Goal: Task Accomplishment & Management: Manage account settings

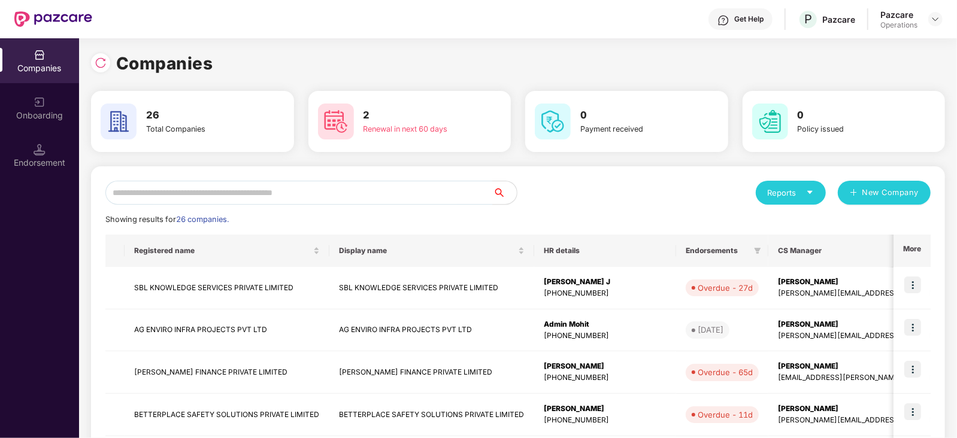
click at [35, 144] on img at bounding box center [40, 150] width 12 height 12
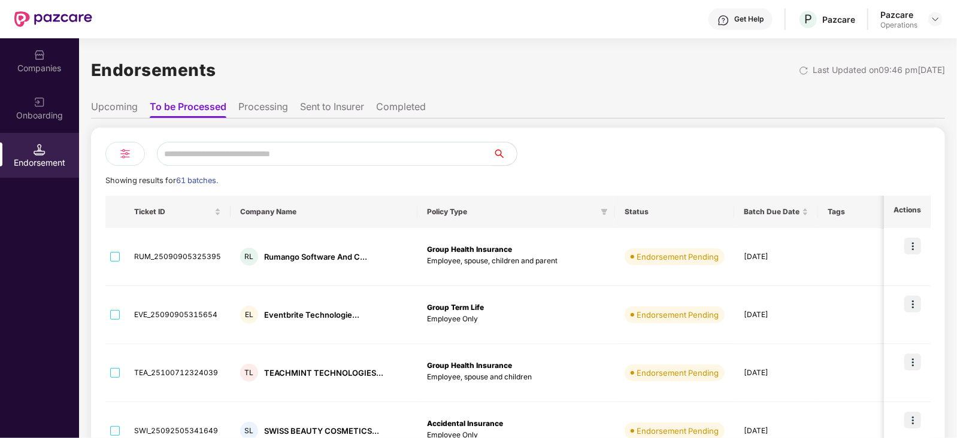
click at [133, 103] on li "Upcoming" at bounding box center [114, 109] width 47 height 17
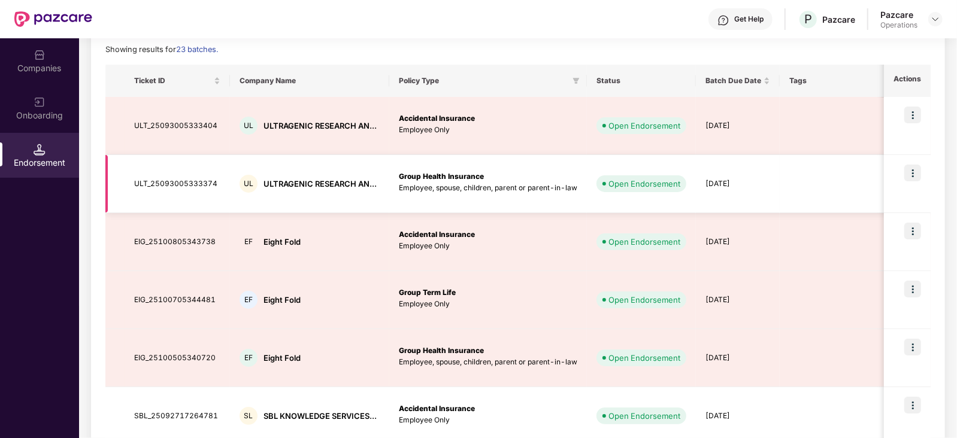
click at [493, 172] on div "Group Health Insurance Employee, spouse, children, parent or parent-in-law" at bounding box center [488, 182] width 178 height 23
click at [365, 181] on div "ULTRAGENIC RESEARCH AN..." at bounding box center [319, 183] width 113 height 11
click at [202, 178] on td "ULT_25093005333374" at bounding box center [177, 184] width 105 height 58
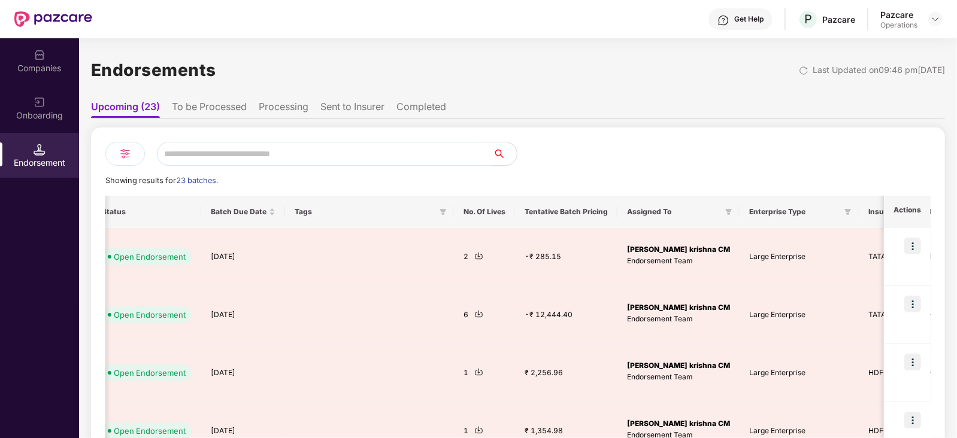
click at [293, 103] on li "Processing" at bounding box center [284, 109] width 50 height 17
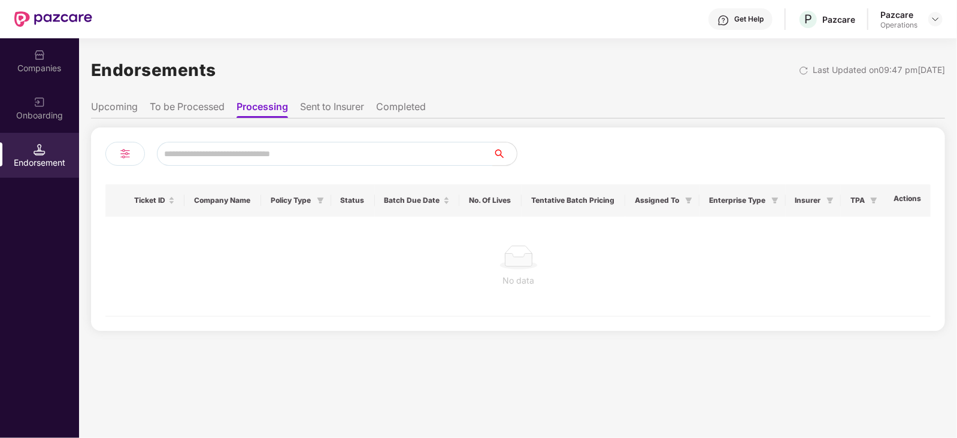
click at [313, 120] on div "Ticket ID Company Name Policy Type Status Batch Due Date No. Of Lives Tentative…" at bounding box center [518, 225] width 854 height 213
click at [316, 109] on li "Sent to Insurer" at bounding box center [332, 109] width 64 height 17
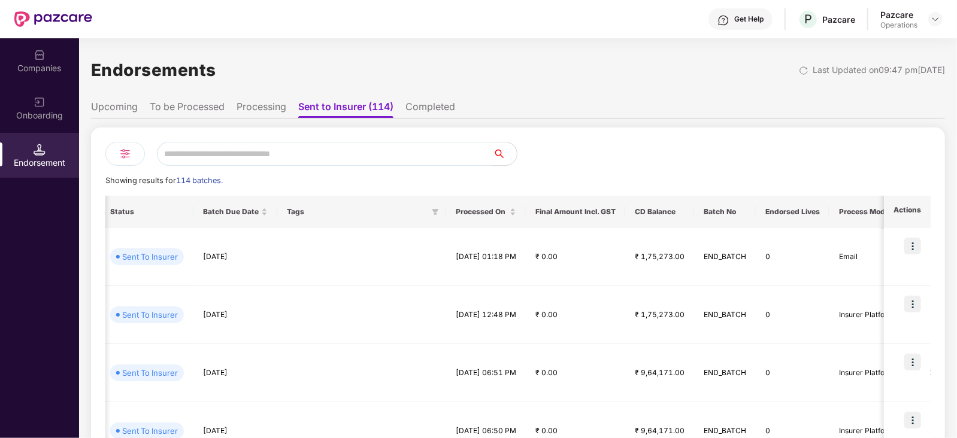
click at [129, 107] on li "Upcoming" at bounding box center [114, 109] width 47 height 17
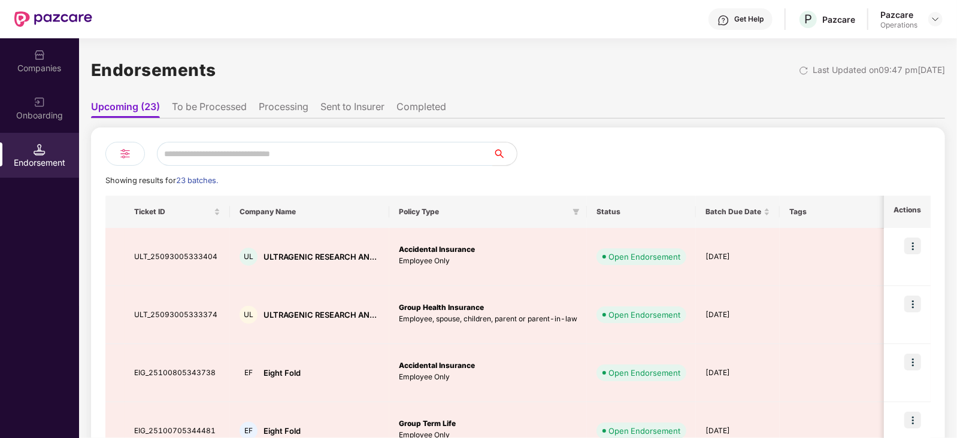
click at [220, 104] on li "To be Processed" at bounding box center [209, 109] width 75 height 17
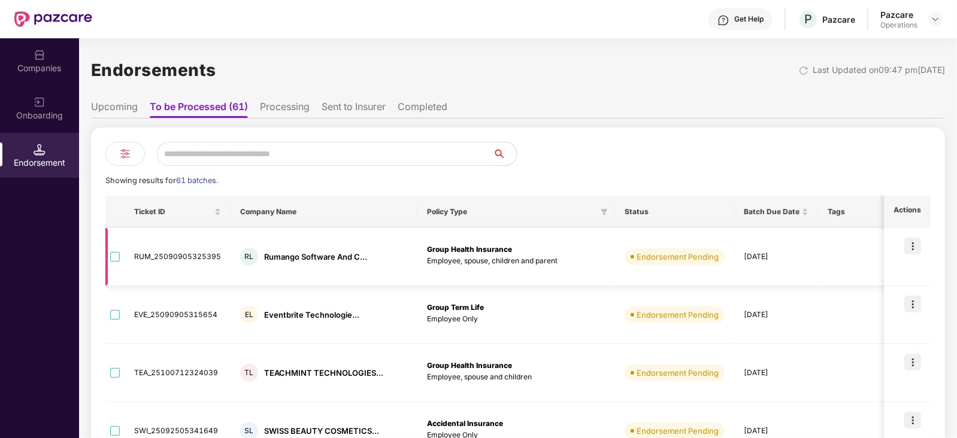
click at [914, 244] on img at bounding box center [912, 246] width 17 height 17
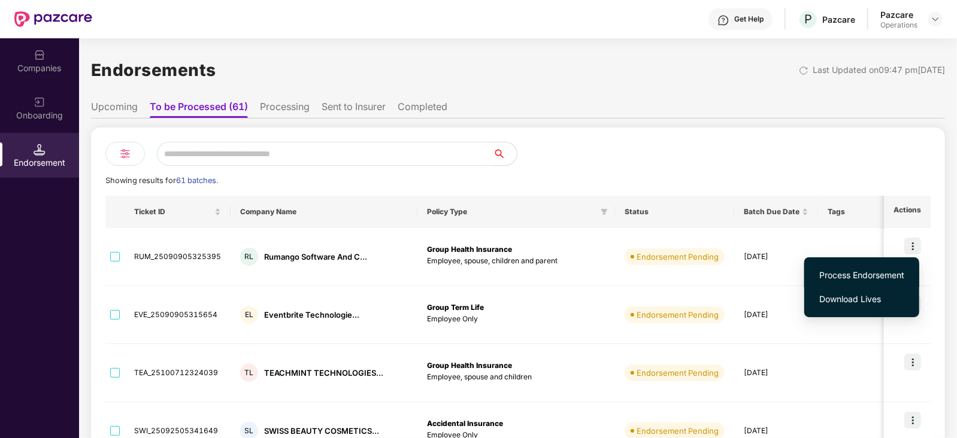
click at [844, 280] on span "Process Endorsement" at bounding box center [861, 275] width 85 height 13
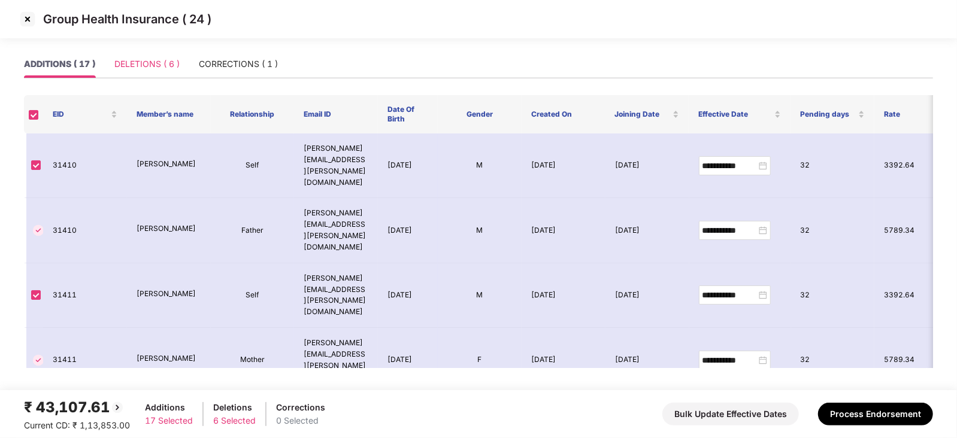
click at [153, 71] on div "DELETIONS ( 6 )" at bounding box center [146, 64] width 65 height 28
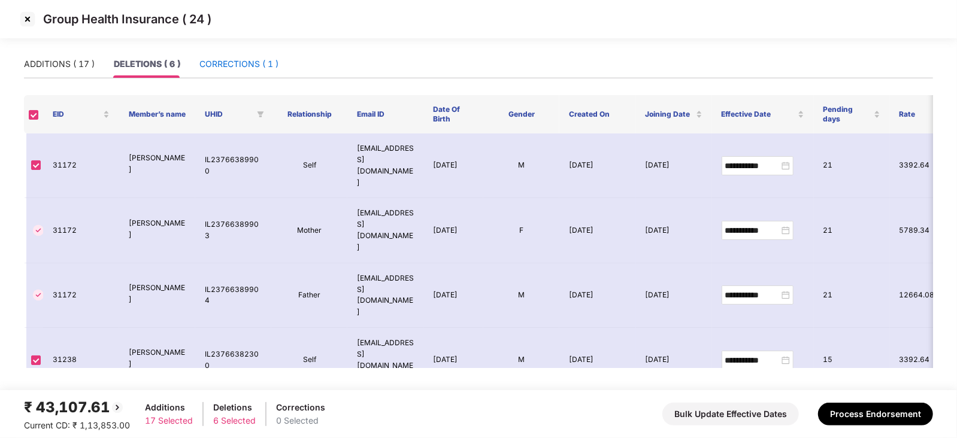
click at [251, 61] on div "CORRECTIONS ( 1 )" at bounding box center [238, 63] width 79 height 13
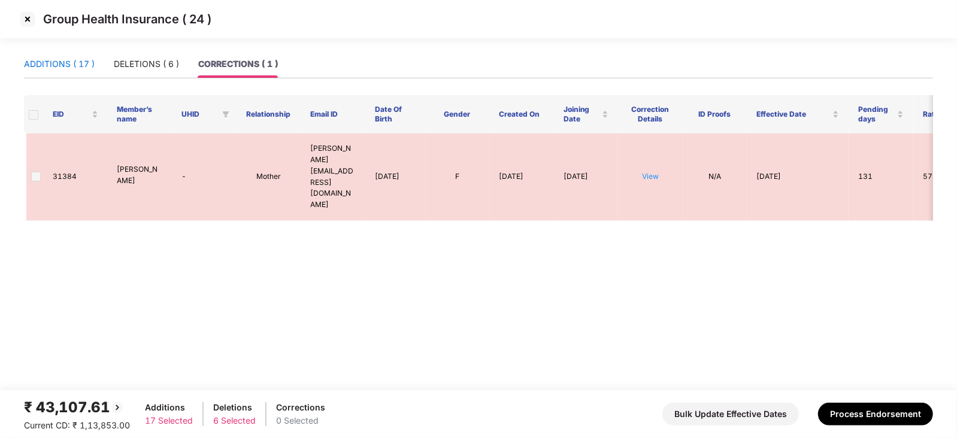
click at [69, 57] on div "ADDITIONS ( 17 )" at bounding box center [59, 63] width 71 height 13
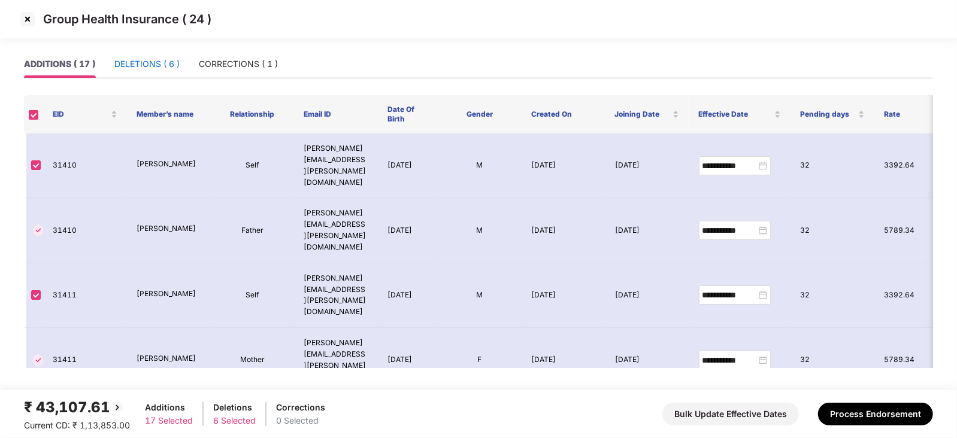
click at [168, 62] on div "DELETIONS ( 6 )" at bounding box center [146, 63] width 65 height 13
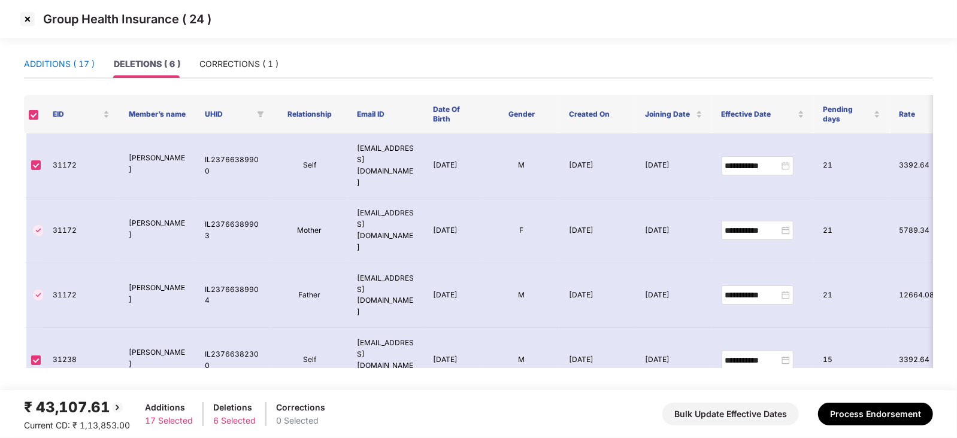
click at [43, 68] on div "ADDITIONS ( 17 )" at bounding box center [59, 63] width 71 height 13
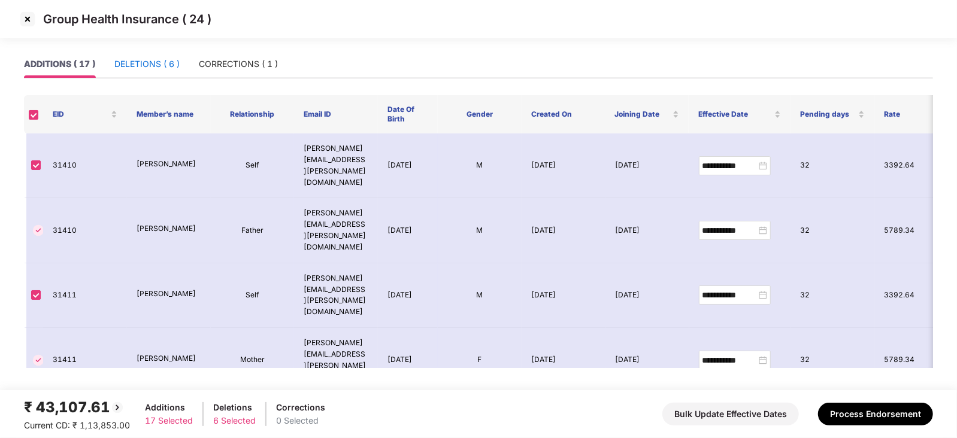
click at [119, 64] on div "DELETIONS ( 6 )" at bounding box center [146, 63] width 65 height 13
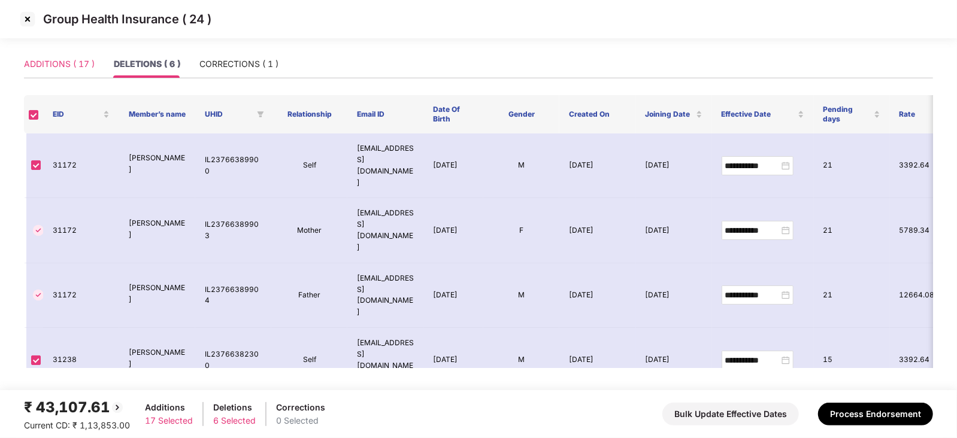
click at [60, 76] on div "ADDITIONS ( 17 )" at bounding box center [59, 64] width 71 height 28
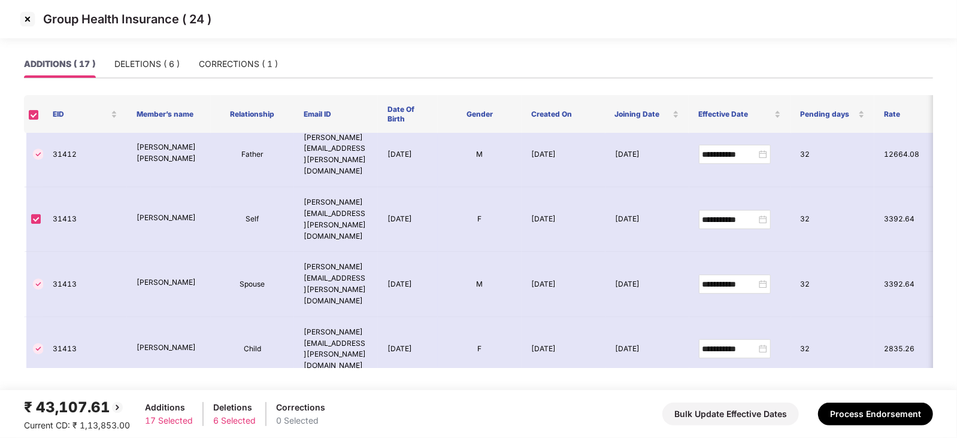
scroll to position [495, 0]
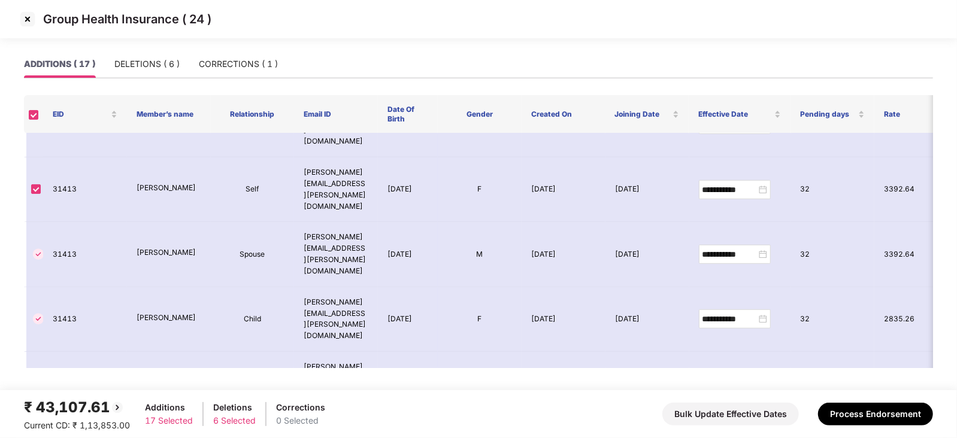
click at [19, 20] on img at bounding box center [27, 19] width 19 height 19
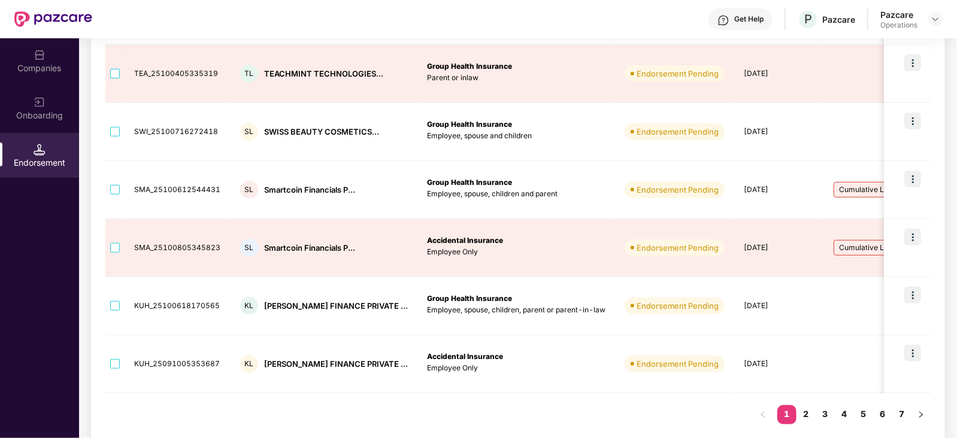
scroll to position [414, 0]
click at [910, 292] on img at bounding box center [912, 296] width 17 height 17
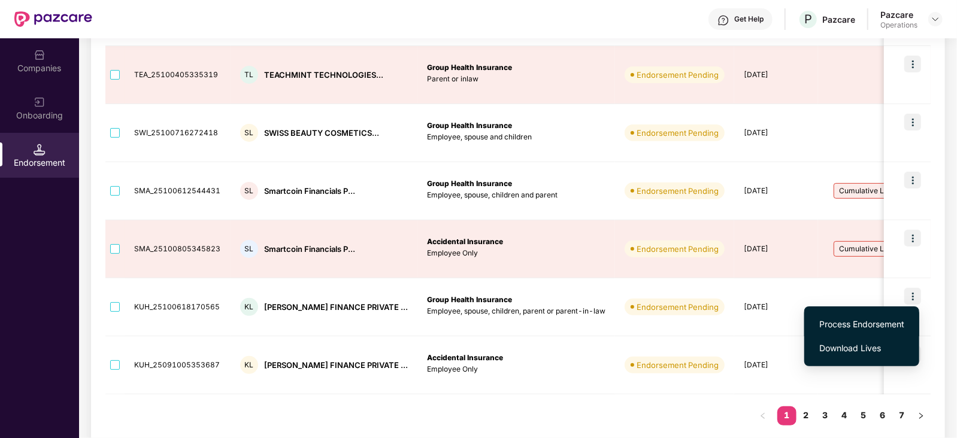
click at [860, 323] on span "Process Endorsement" at bounding box center [861, 324] width 85 height 13
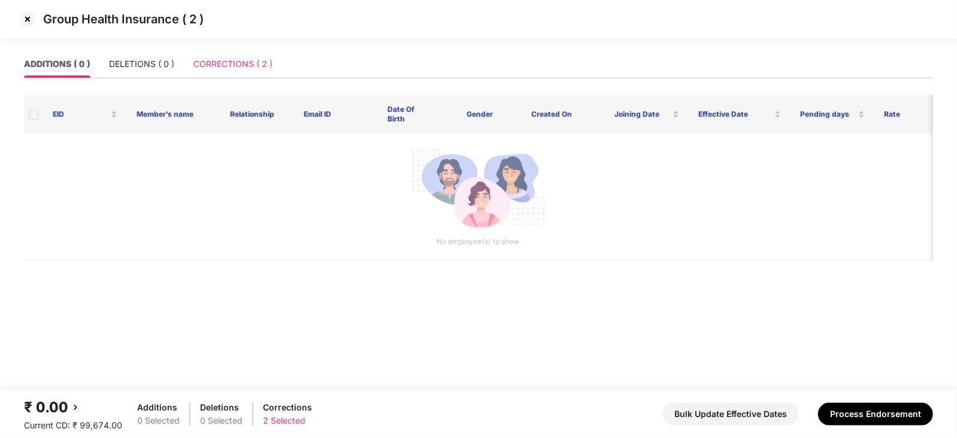
click at [217, 54] on div "CORRECTIONS ( 2 )" at bounding box center [232, 64] width 79 height 28
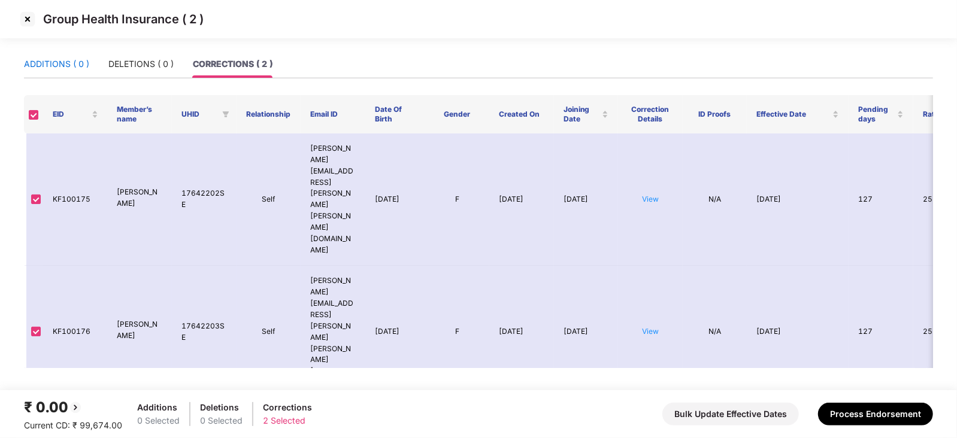
click at [75, 60] on div "ADDITIONS ( 0 )" at bounding box center [56, 63] width 65 height 13
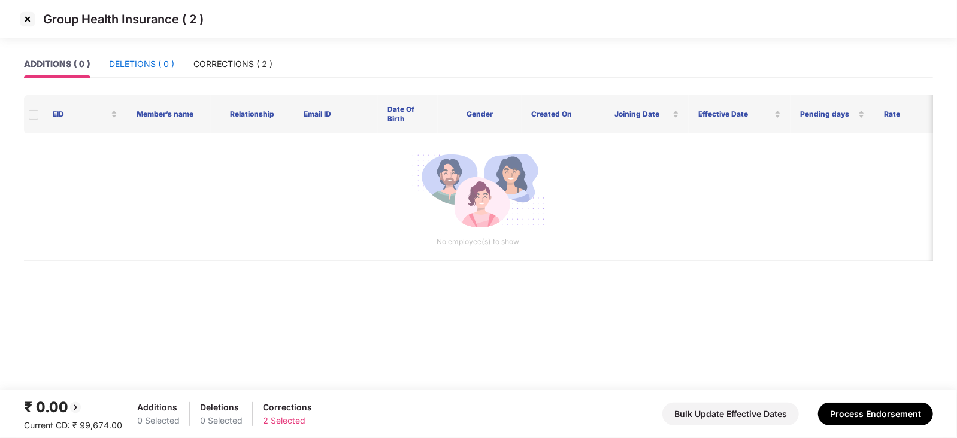
click at [165, 60] on div "DELETIONS ( 0 )" at bounding box center [141, 63] width 65 height 13
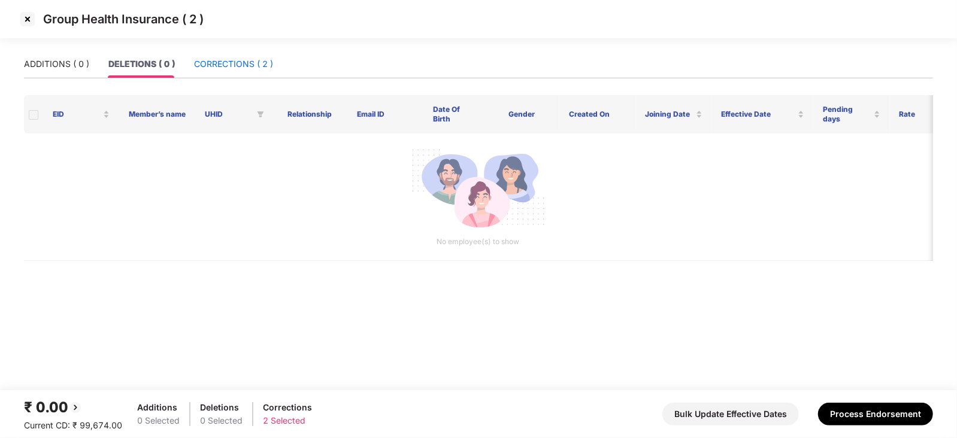
click at [216, 60] on div "CORRECTIONS ( 2 )" at bounding box center [233, 63] width 79 height 13
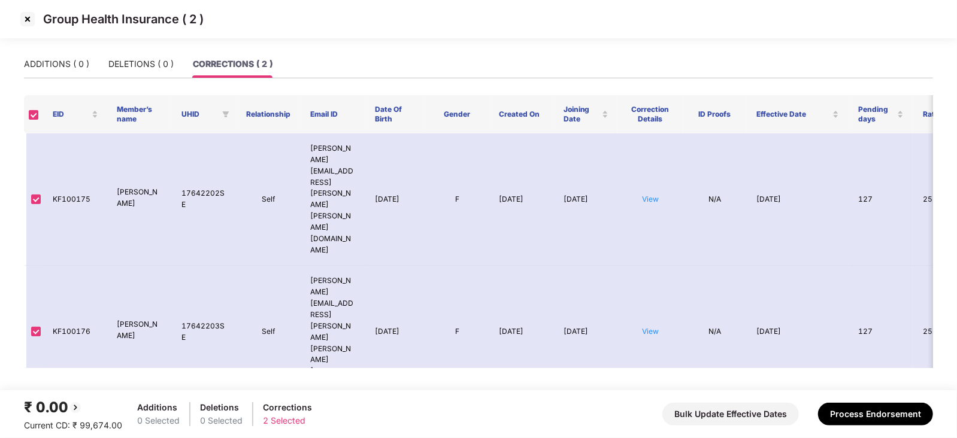
click at [30, 14] on img at bounding box center [27, 19] width 19 height 19
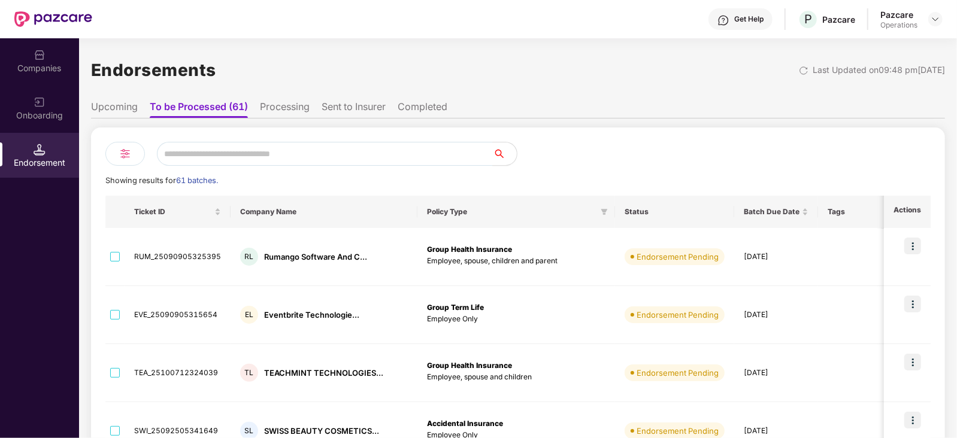
click at [123, 103] on li "Upcoming" at bounding box center [114, 109] width 47 height 17
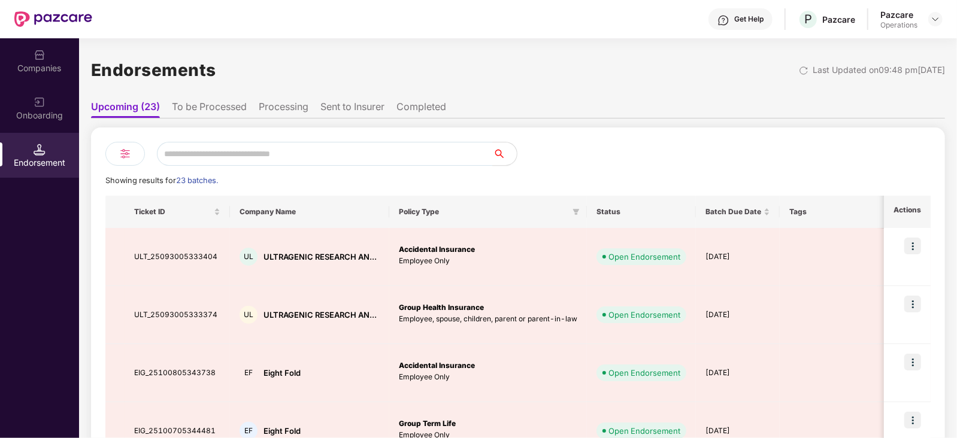
click at [225, 104] on li "To be Processed" at bounding box center [209, 109] width 75 height 17
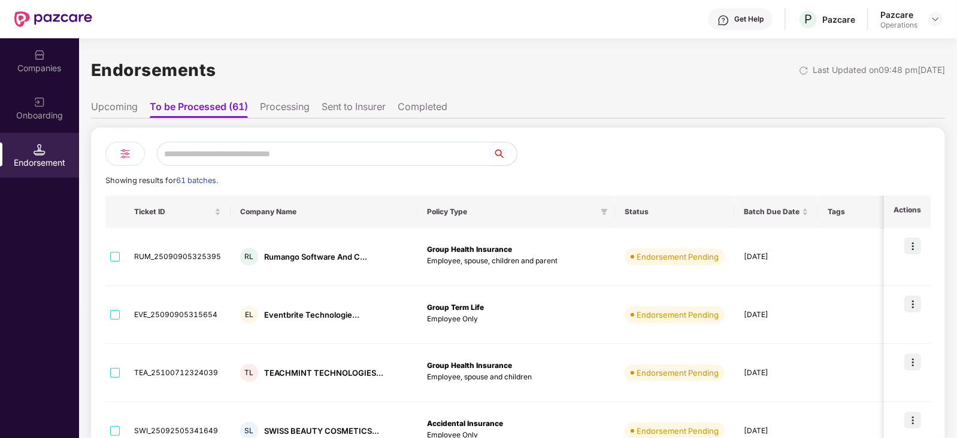
click at [434, 101] on li "Completed" at bounding box center [423, 109] width 50 height 17
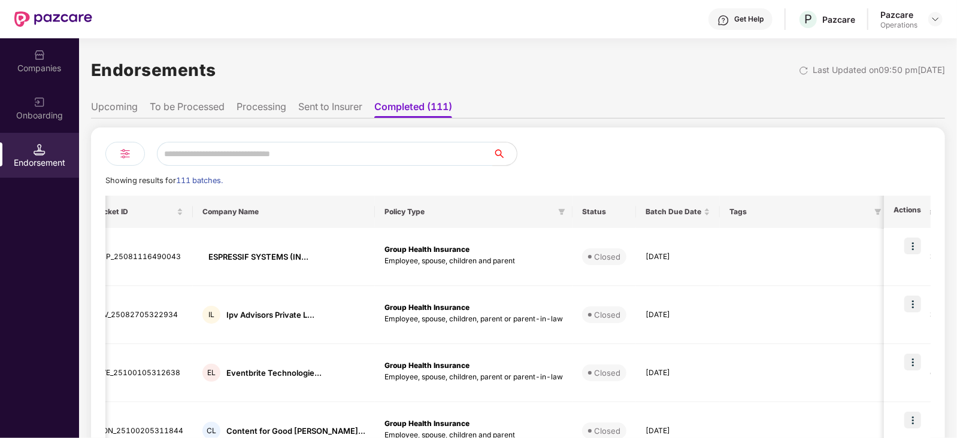
click at [351, 108] on li "Sent to Insurer" at bounding box center [330, 109] width 64 height 17
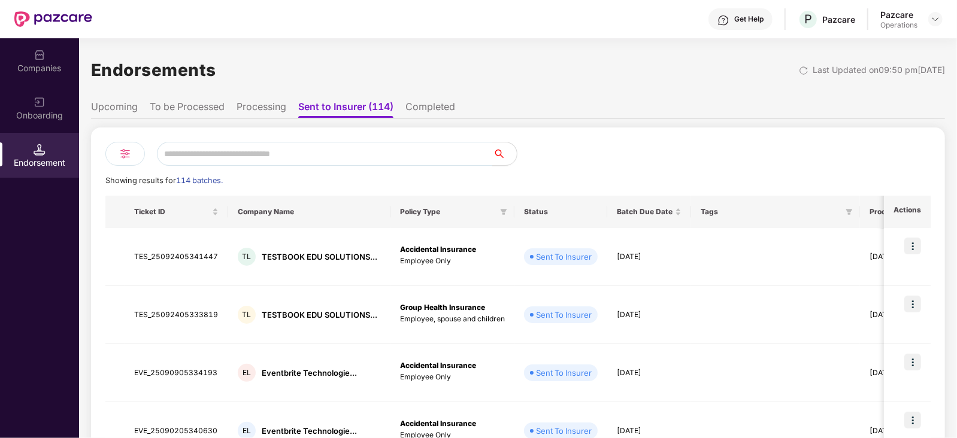
click at [181, 106] on li "To be Processed" at bounding box center [187, 109] width 75 height 17
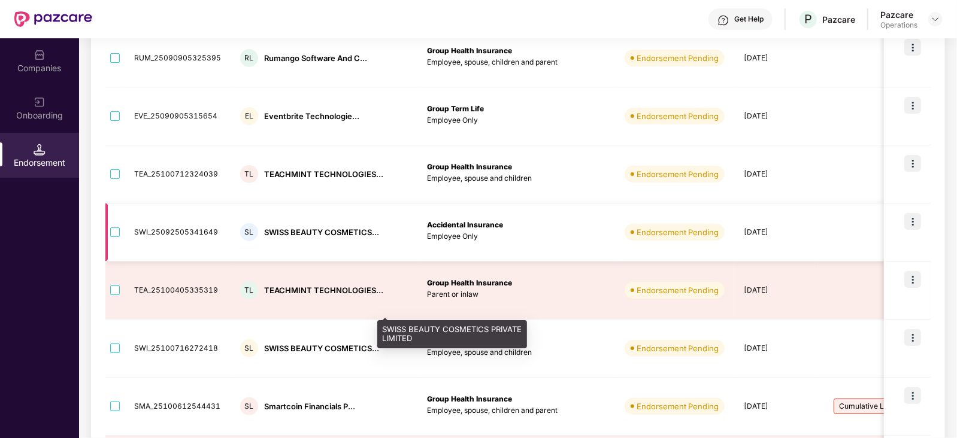
scroll to position [201, 0]
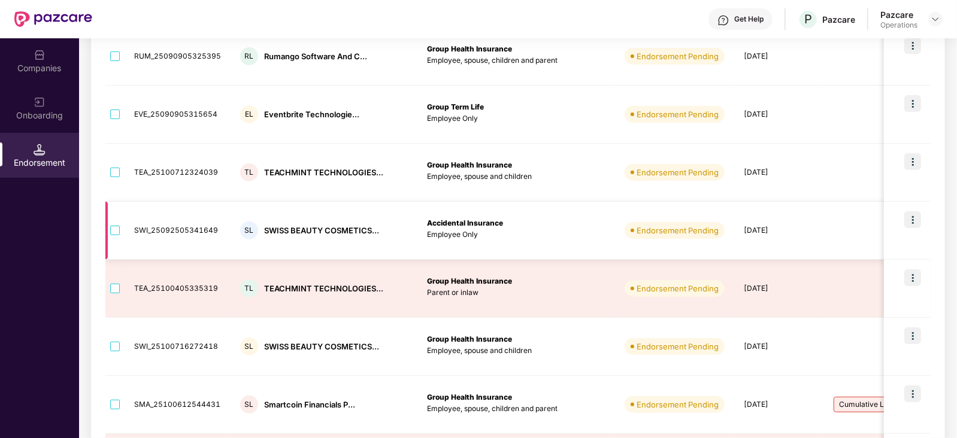
click at [916, 217] on img at bounding box center [912, 219] width 17 height 17
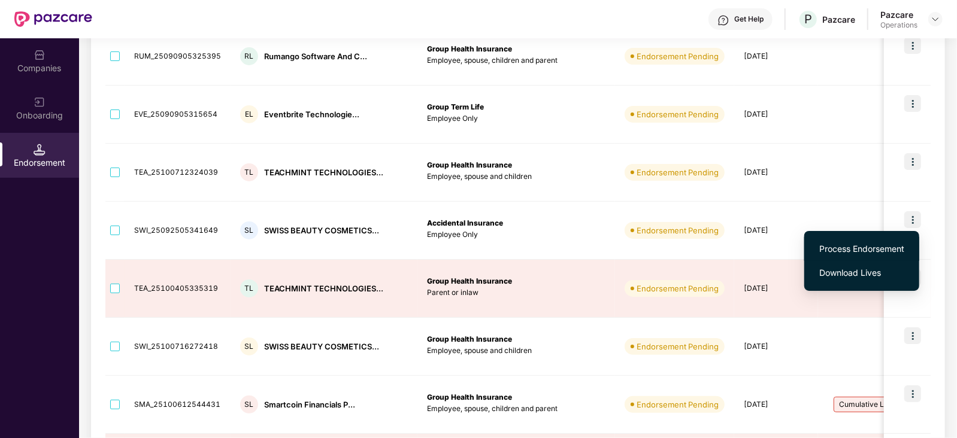
click at [825, 248] on span "Process Endorsement" at bounding box center [861, 248] width 85 height 13
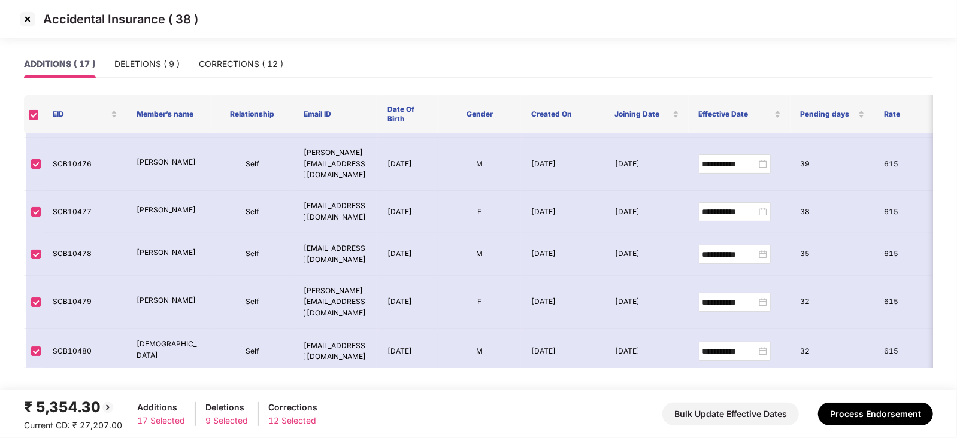
scroll to position [498, 0]
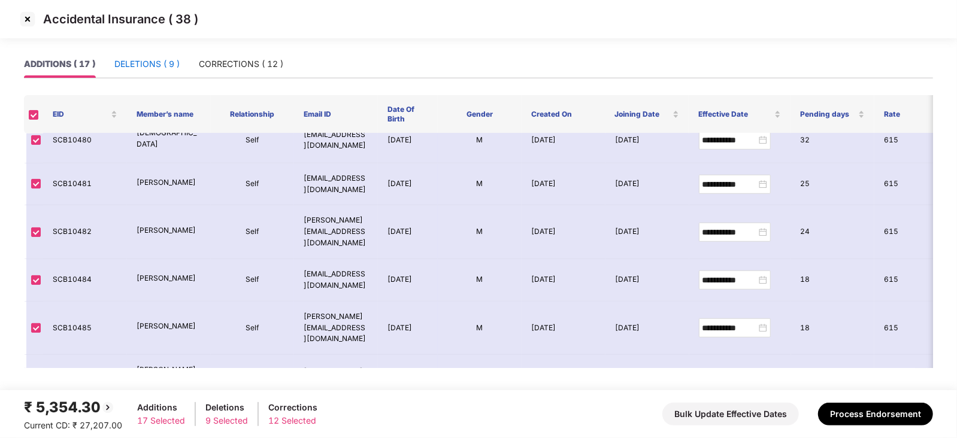
click at [156, 65] on div "DELETIONS ( 9 )" at bounding box center [146, 63] width 65 height 13
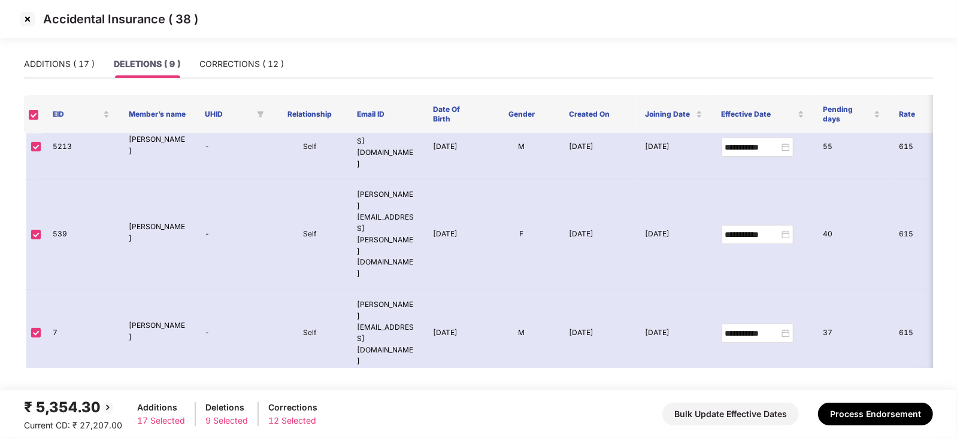
scroll to position [202, 0]
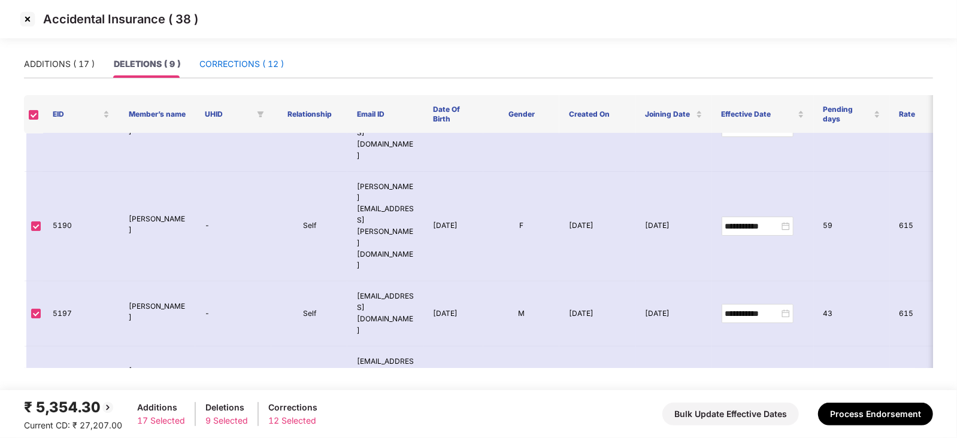
click at [219, 58] on div "CORRECTIONS ( 12 )" at bounding box center [241, 63] width 84 height 13
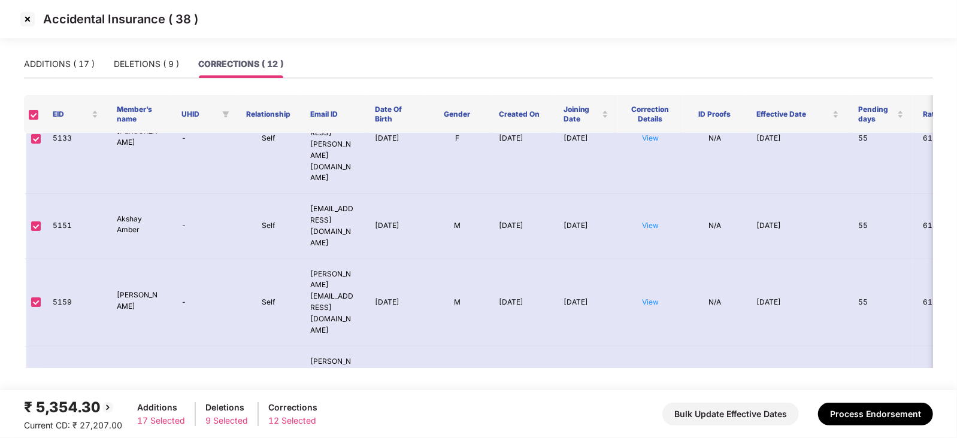
scroll to position [407, 0]
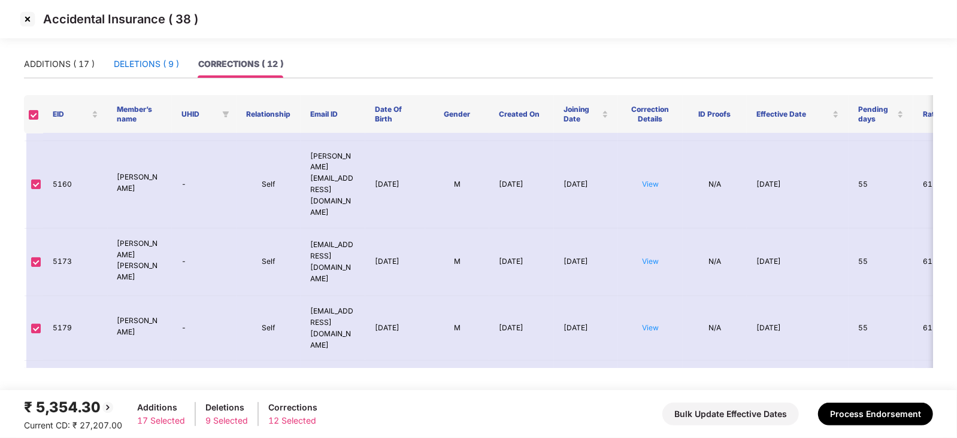
click at [117, 62] on div "DELETIONS ( 9 )" at bounding box center [146, 63] width 65 height 13
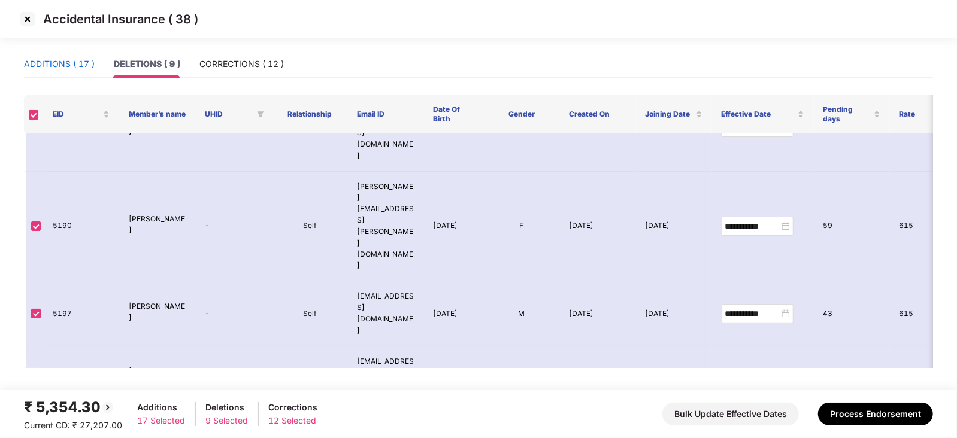
click at [83, 63] on div "ADDITIONS ( 17 )" at bounding box center [59, 63] width 71 height 13
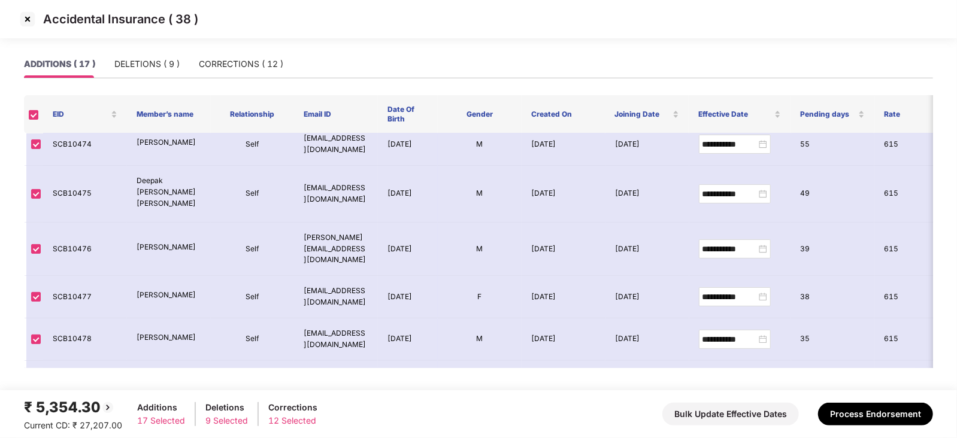
scroll to position [498, 0]
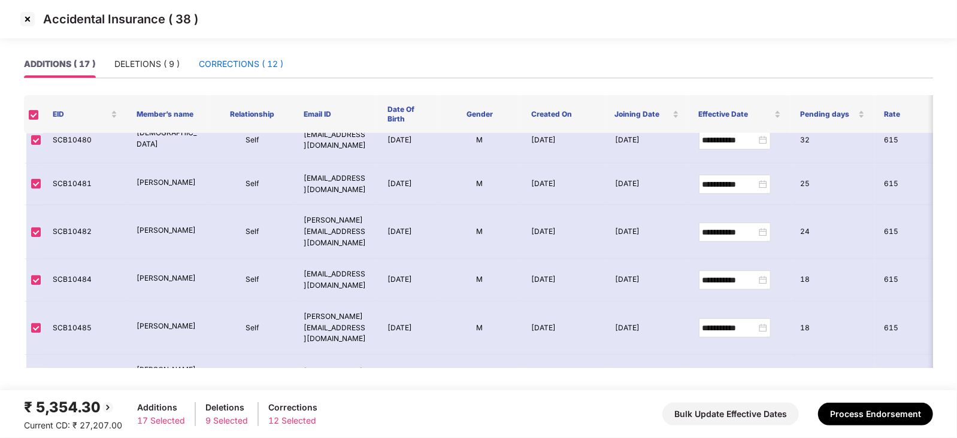
click at [223, 64] on div "CORRECTIONS ( 12 )" at bounding box center [241, 63] width 84 height 13
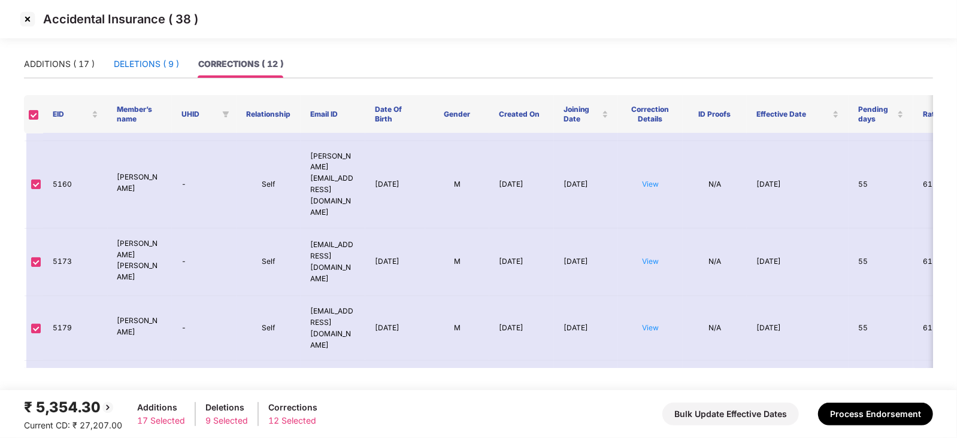
click at [141, 66] on div "DELETIONS ( 9 )" at bounding box center [146, 63] width 65 height 13
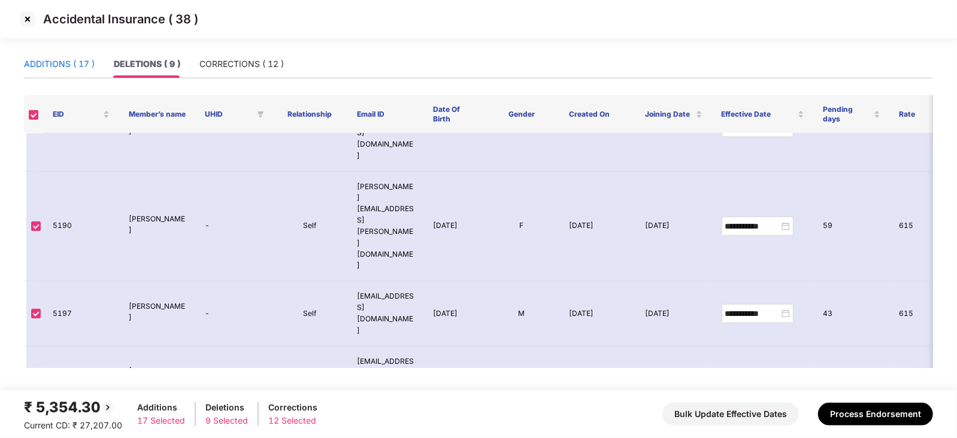
click at [51, 63] on div "ADDITIONS ( 17 )" at bounding box center [59, 63] width 71 height 13
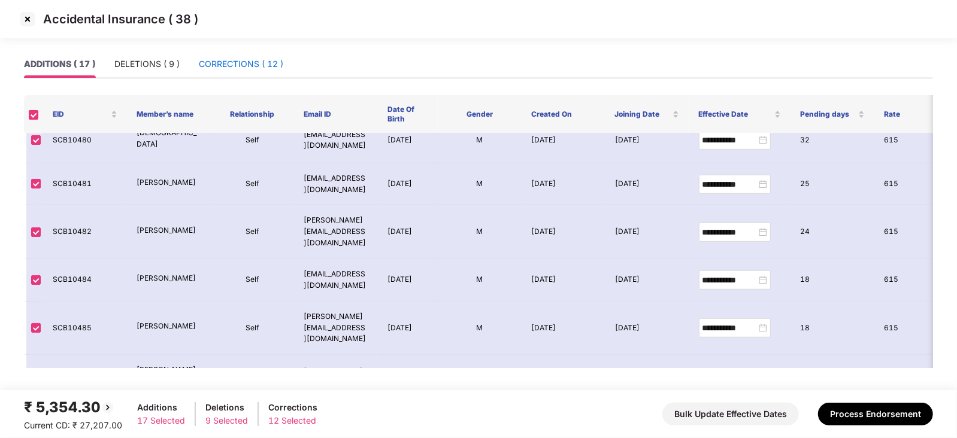
click at [254, 61] on div "CORRECTIONS ( 12 )" at bounding box center [241, 63] width 84 height 13
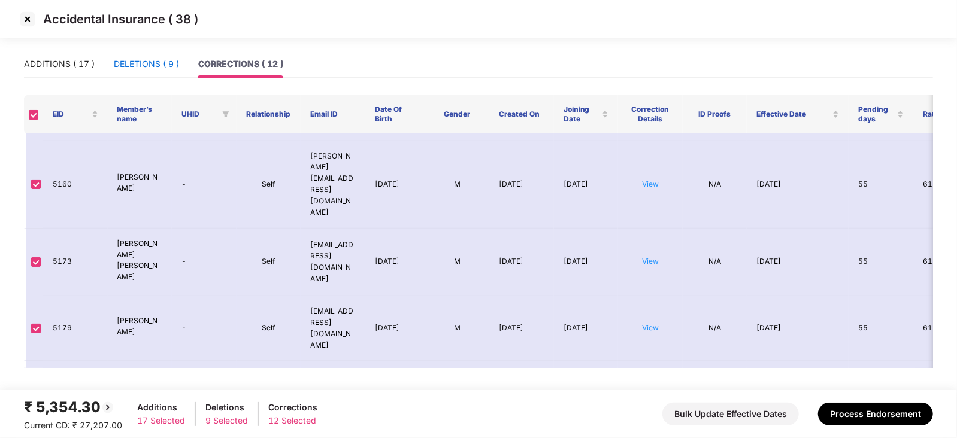
click at [129, 60] on div "DELETIONS ( 9 )" at bounding box center [146, 63] width 65 height 13
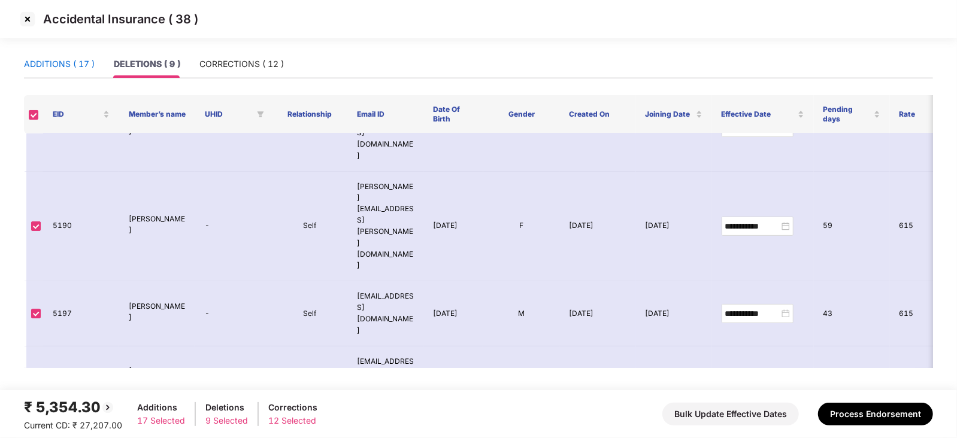
click at [66, 60] on div "ADDITIONS ( 17 )" at bounding box center [59, 63] width 71 height 13
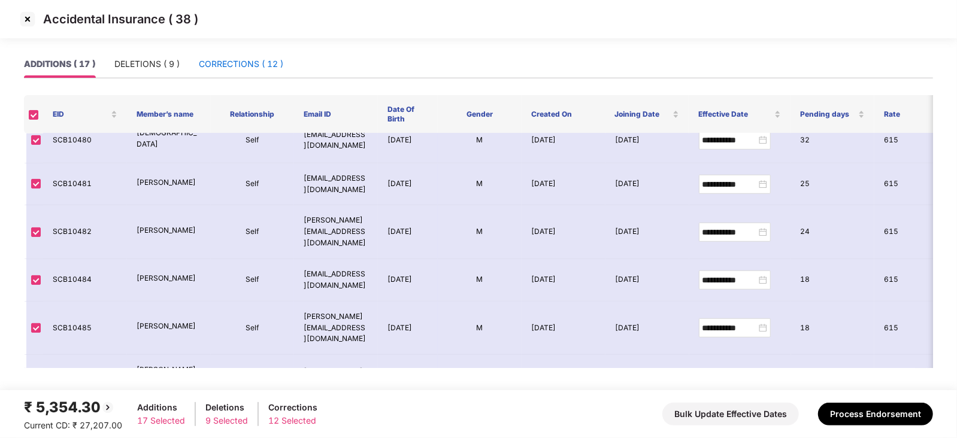
click at [240, 59] on div "CORRECTIONS ( 12 )" at bounding box center [241, 63] width 84 height 13
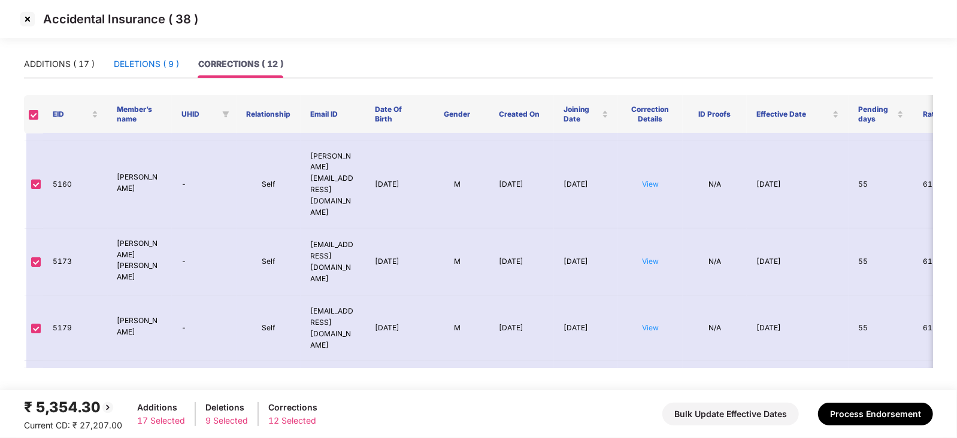
click at [147, 61] on div "DELETIONS ( 9 )" at bounding box center [146, 63] width 65 height 13
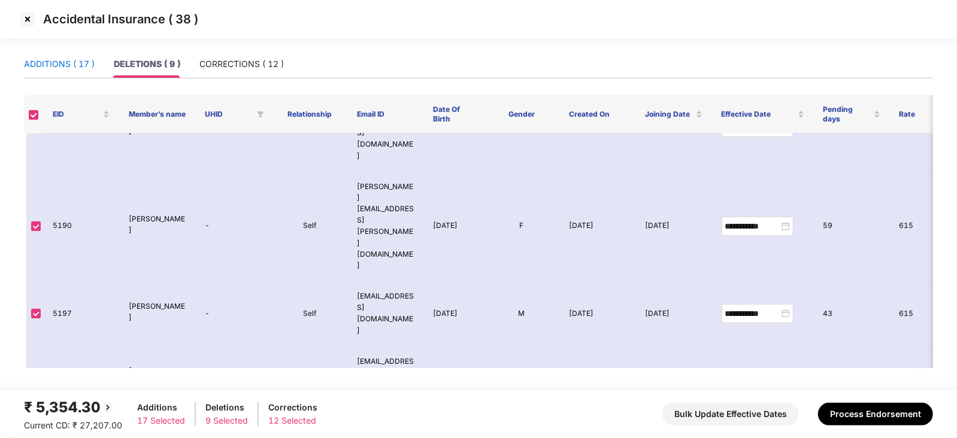
click at [53, 57] on div "ADDITIONS ( 17 )" at bounding box center [59, 63] width 71 height 13
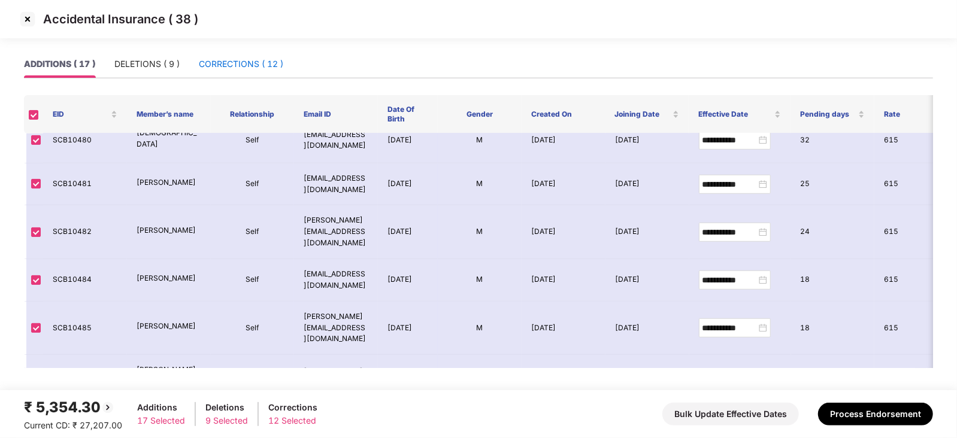
click at [219, 59] on div "CORRECTIONS ( 12 )" at bounding box center [241, 63] width 84 height 13
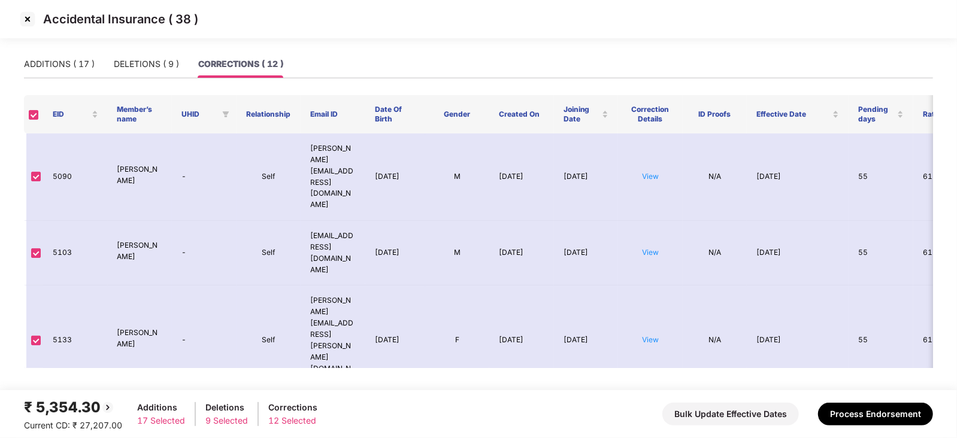
scroll to position [407, 0]
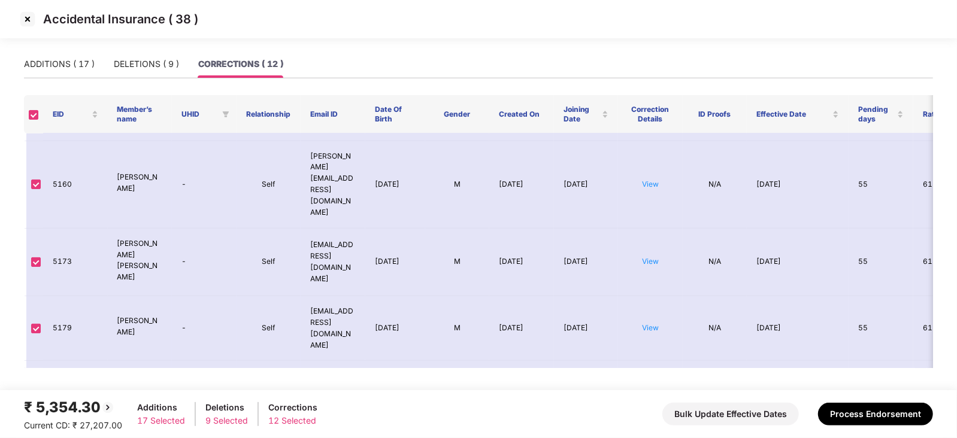
click at [106, 409] on img at bounding box center [108, 408] width 14 height 14
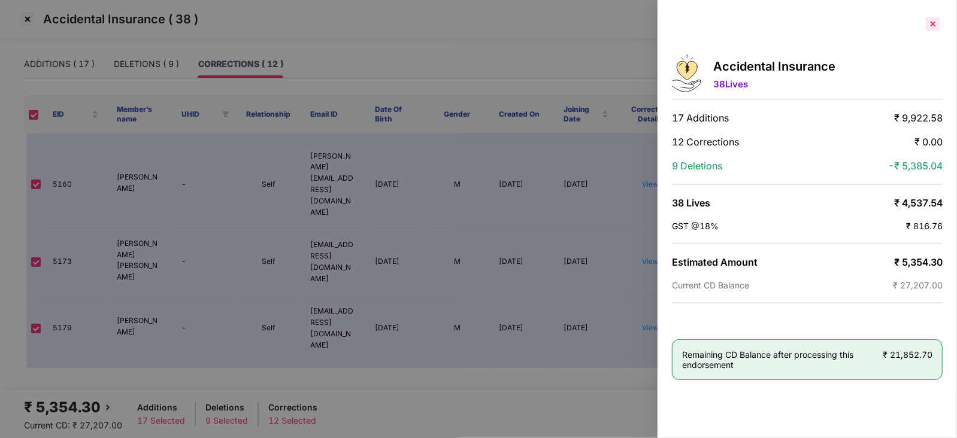
click at [933, 22] on div at bounding box center [932, 23] width 19 height 19
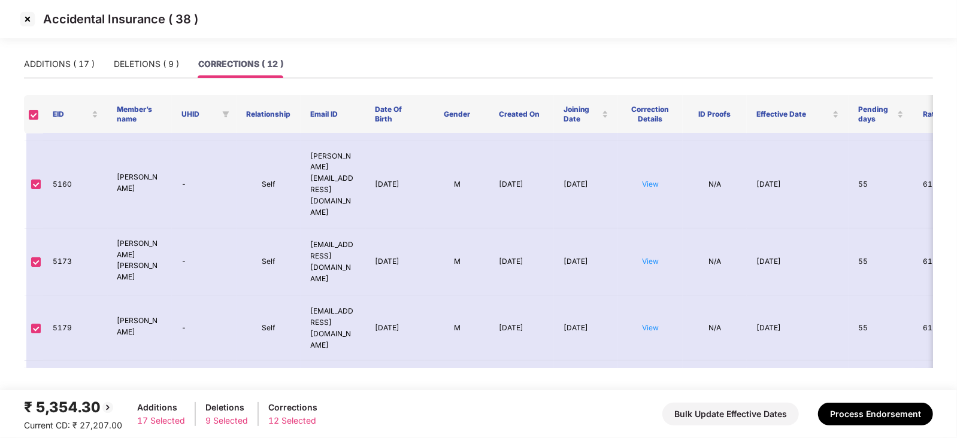
click at [30, 15] on img at bounding box center [27, 19] width 19 height 19
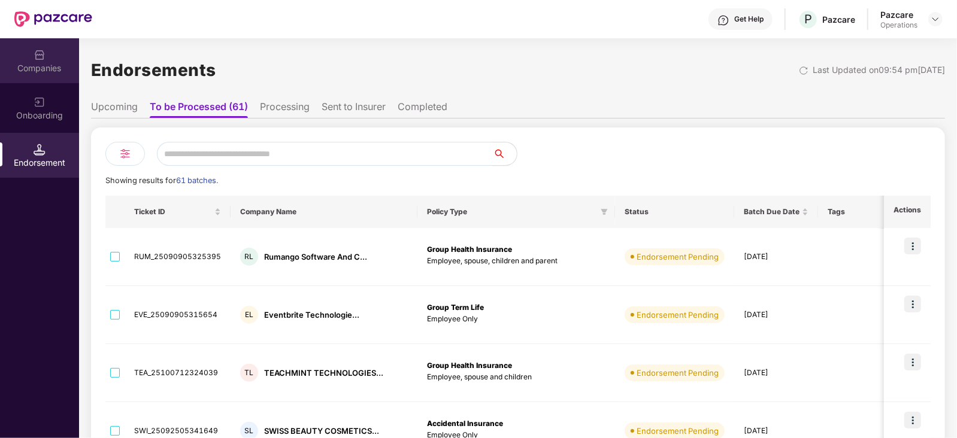
click at [52, 62] on div "Companies" at bounding box center [39, 68] width 79 height 12
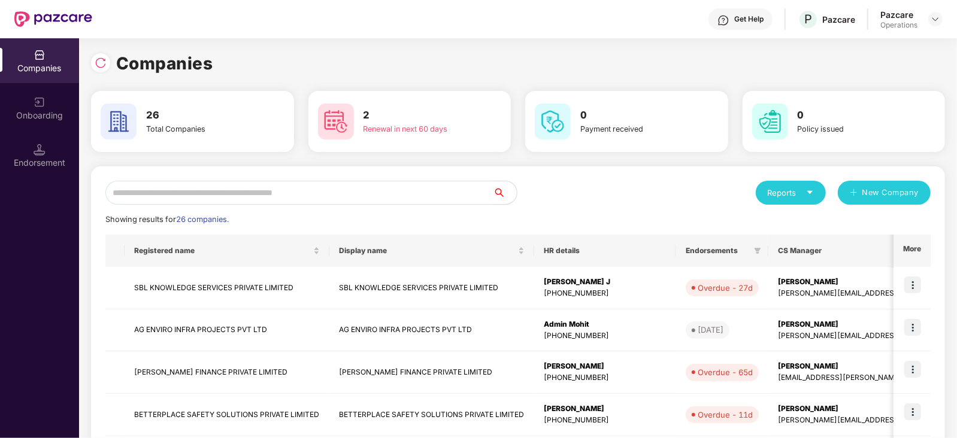
click at [335, 190] on input "text" at bounding box center [298, 193] width 387 height 24
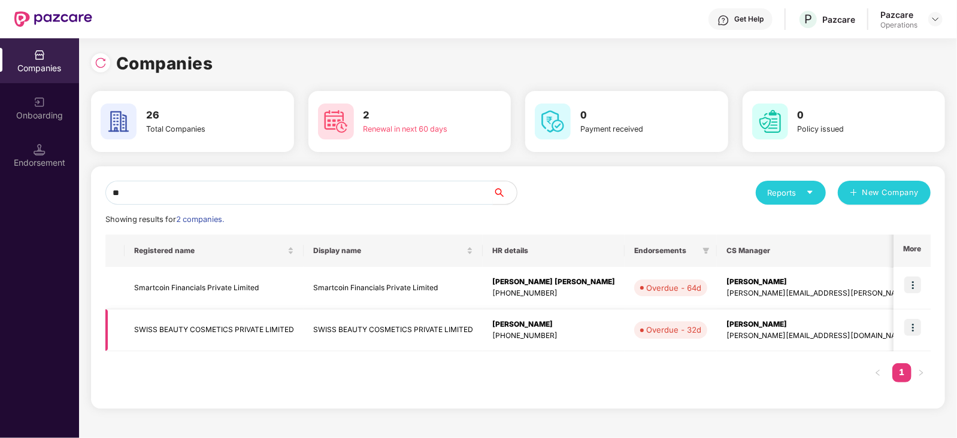
type input "**"
click at [245, 340] on td "SWISS BEAUTY COSMETICS PRIVATE LIMITED" at bounding box center [214, 331] width 179 height 43
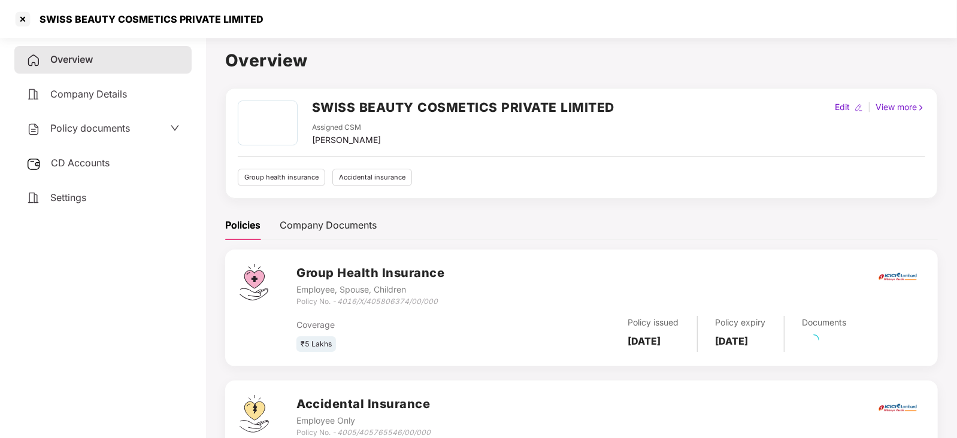
click at [83, 110] on div "Overview Company Details Policy documents CD Accounts Settings" at bounding box center [102, 128] width 177 height 165
click at [82, 160] on span "CD Accounts" at bounding box center [80, 163] width 59 height 12
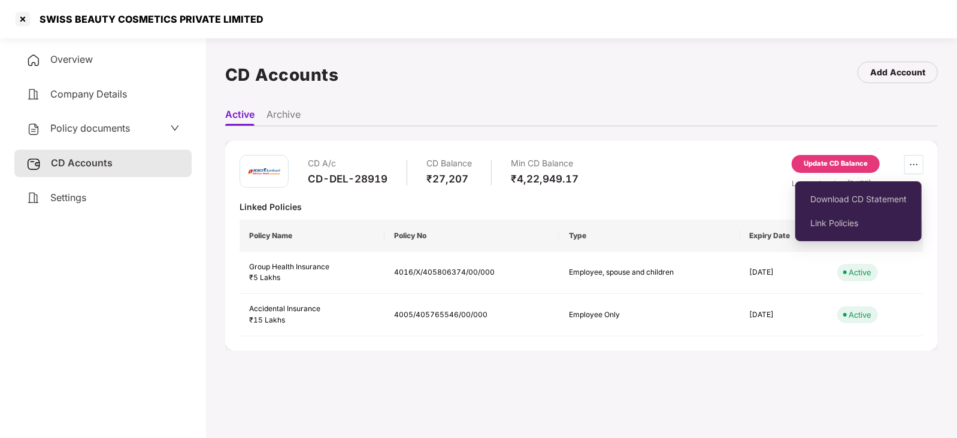
click at [913, 160] on icon "ellipsis" at bounding box center [914, 165] width 10 height 10
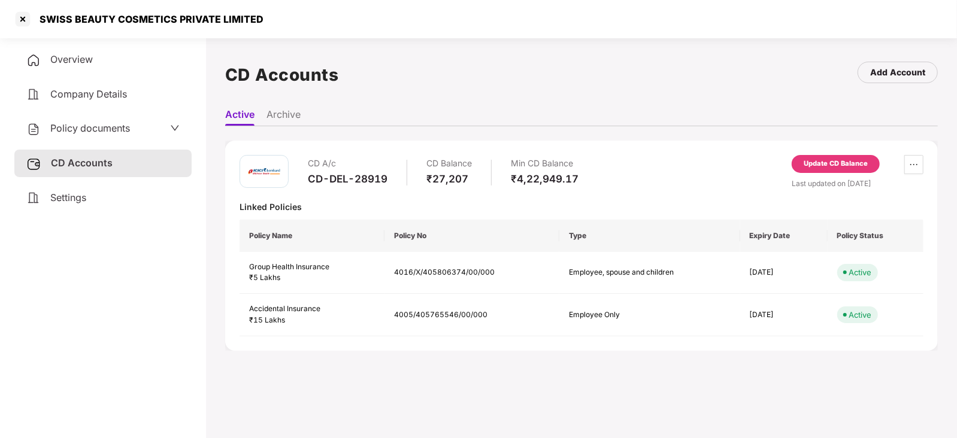
click at [841, 160] on div "Update CD Balance" at bounding box center [835, 164] width 64 height 11
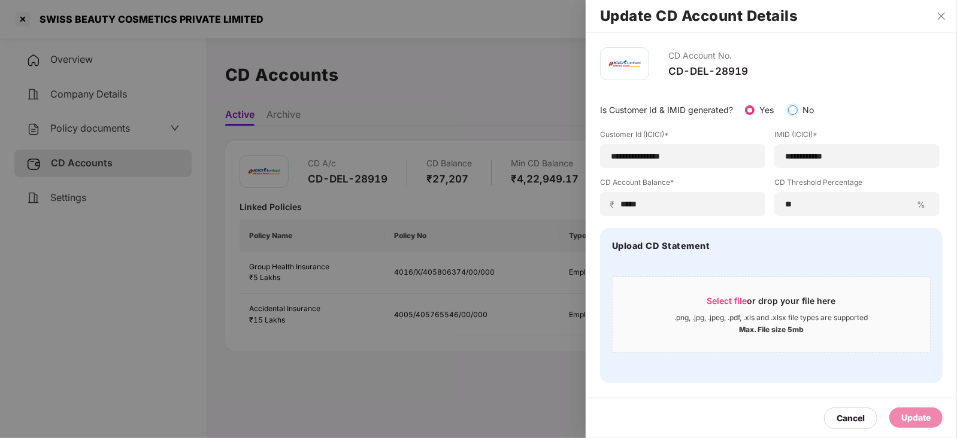
type input "**********"
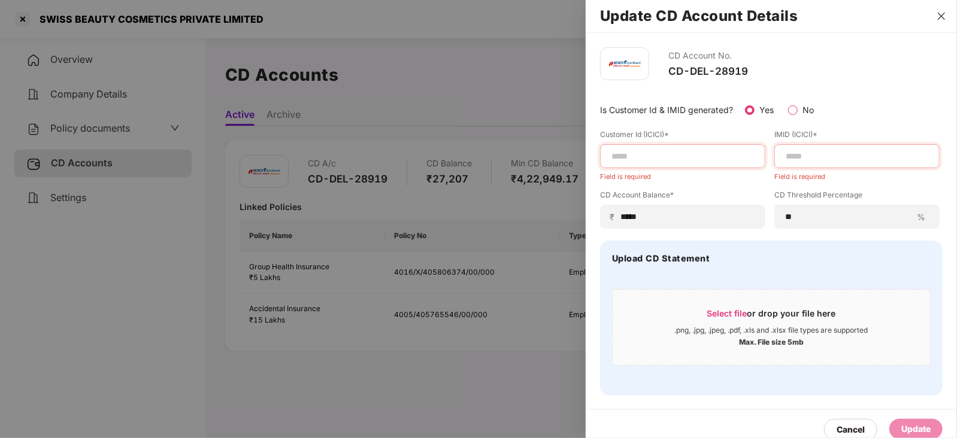
click at [933, 15] on button "Close" at bounding box center [941, 16] width 17 height 11
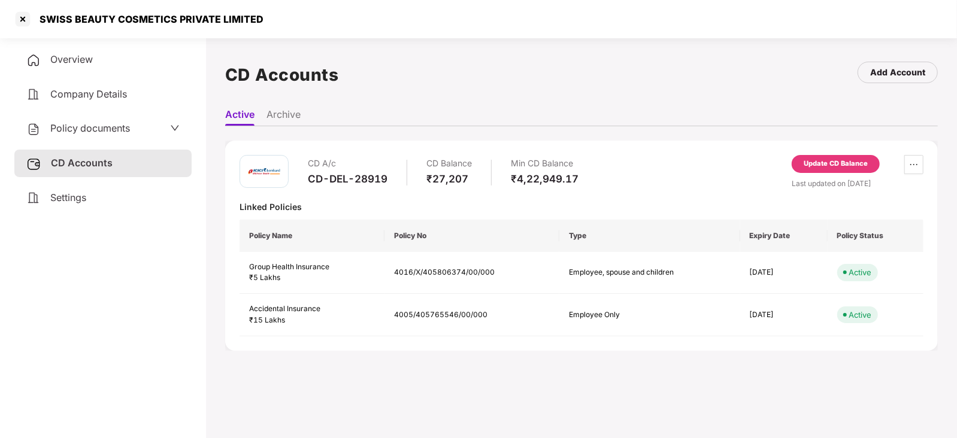
click at [809, 163] on div "Update CD Balance" at bounding box center [835, 164] width 64 height 11
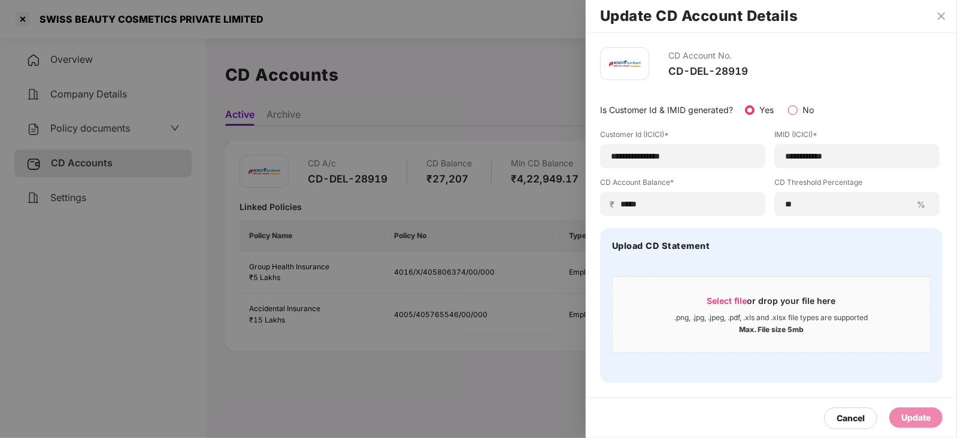
scroll to position [32, 0]
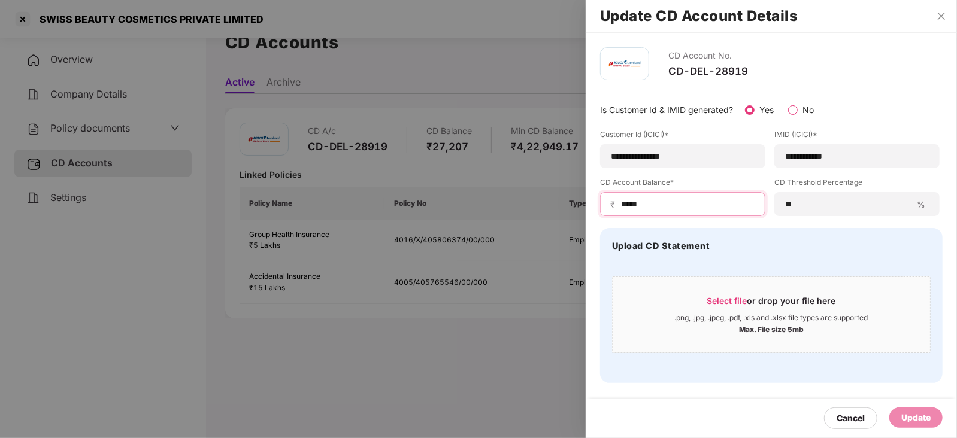
click at [671, 204] on input "*****" at bounding box center [687, 204] width 135 height 13
type input "*****"
click at [940, 16] on icon "close" at bounding box center [941, 16] width 10 height 10
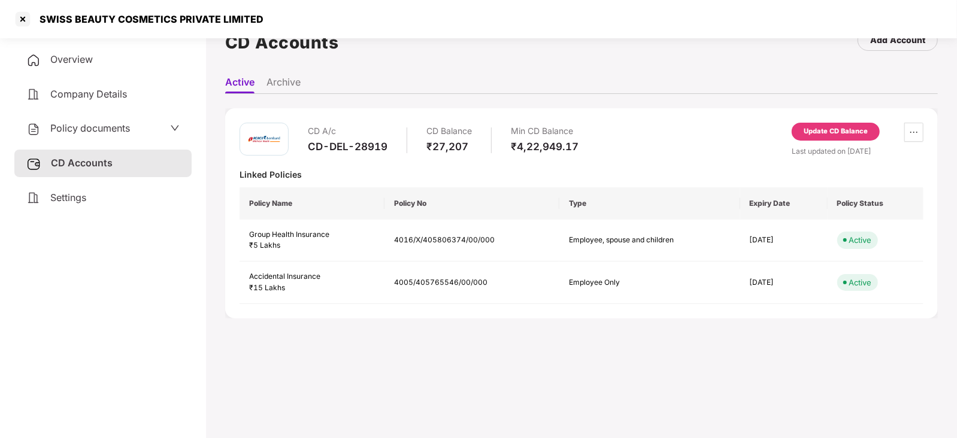
click at [150, 201] on div "Settings" at bounding box center [102, 198] width 177 height 28
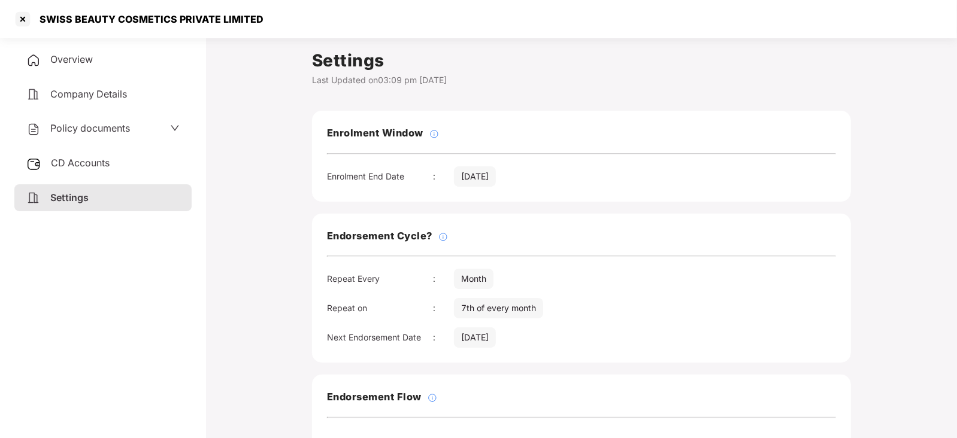
click at [114, 53] on div "Overview" at bounding box center [102, 60] width 177 height 28
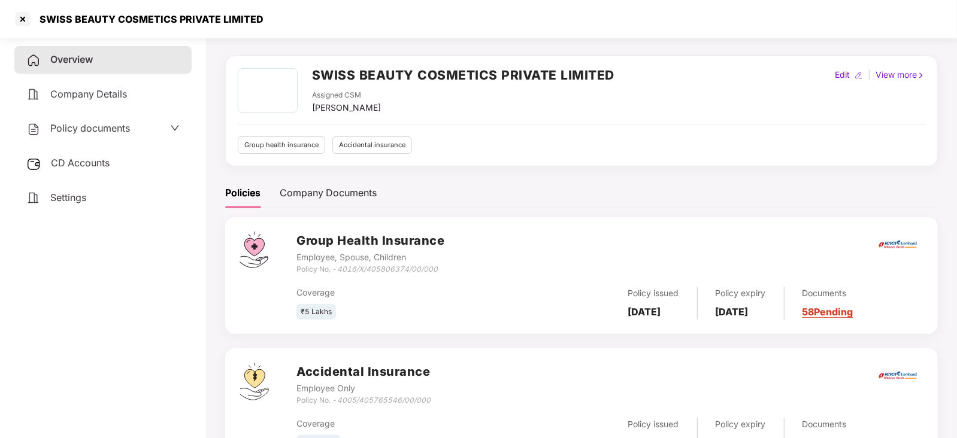
scroll to position [87, 0]
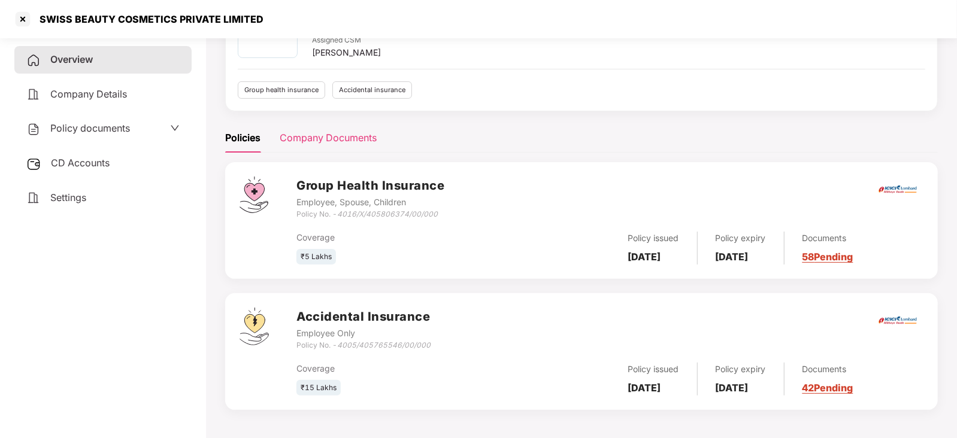
click at [314, 131] on div "Company Documents" at bounding box center [328, 138] width 97 height 15
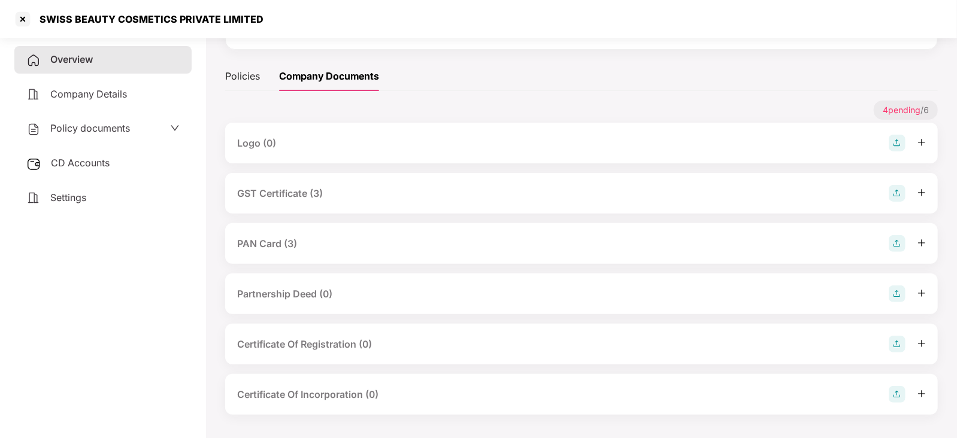
scroll to position [0, 0]
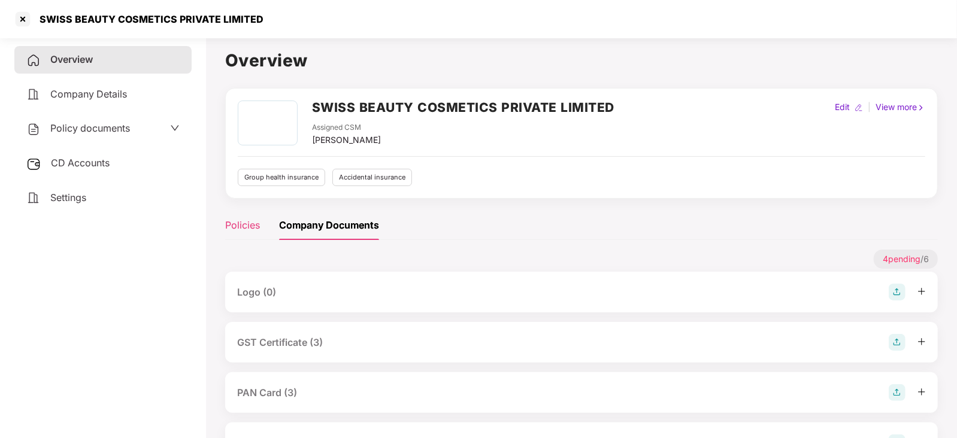
click at [246, 229] on div "Policies" at bounding box center [242, 225] width 35 height 15
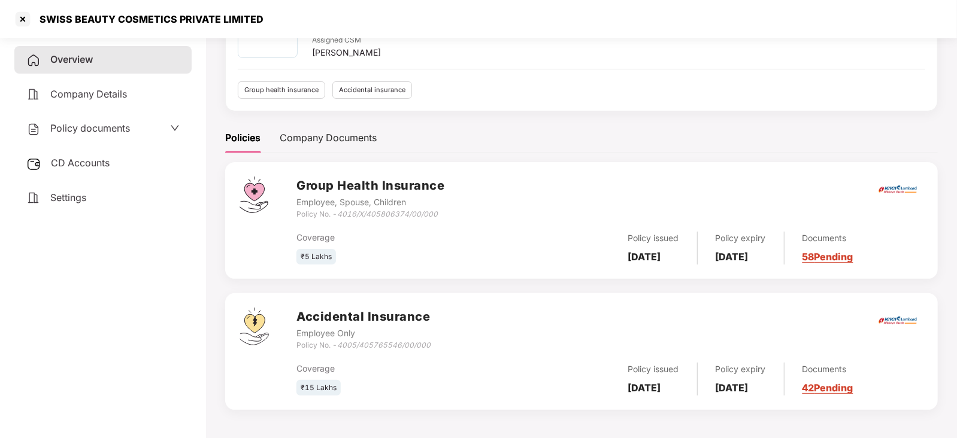
scroll to position [86, 0]
click at [853, 390] on link "42 Pending" at bounding box center [827, 389] width 51 height 12
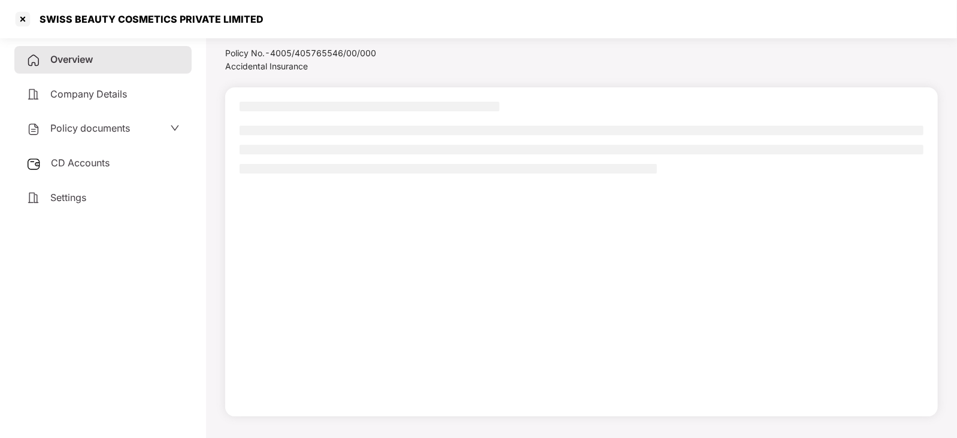
scroll to position [32, 0]
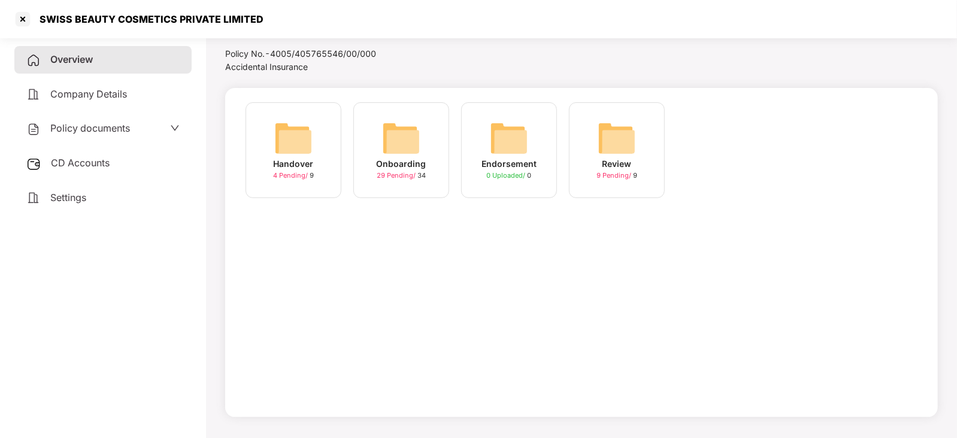
click at [87, 95] on span "Company Details" at bounding box center [88, 94] width 77 height 12
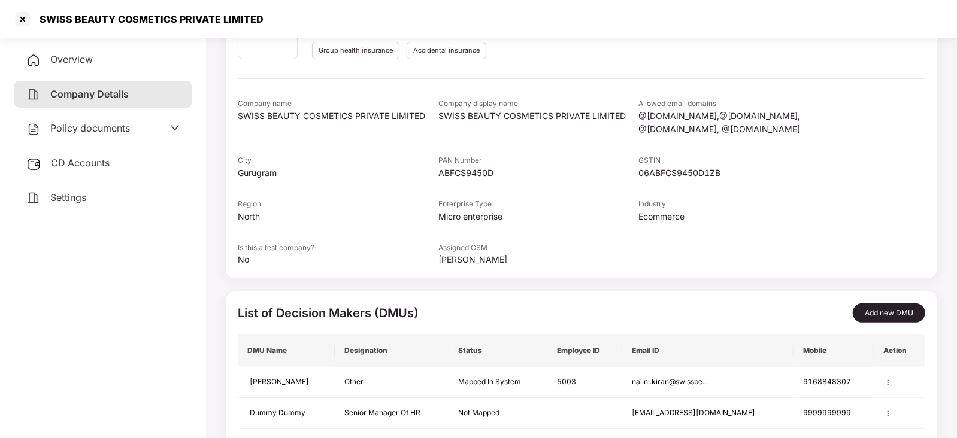
scroll to position [146, 0]
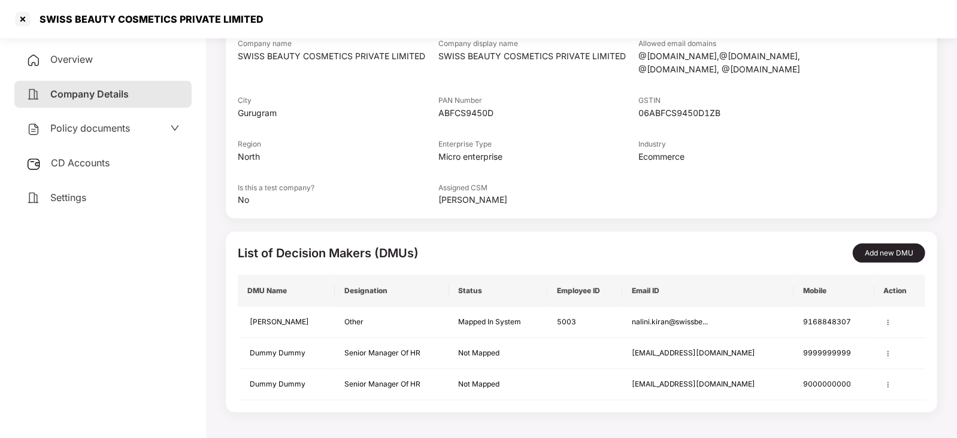
click at [113, 122] on div "Policy documents" at bounding box center [78, 129] width 104 height 16
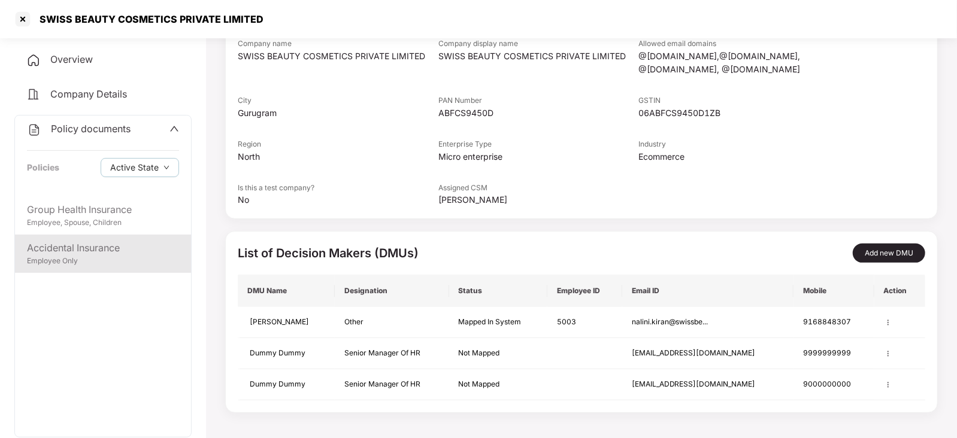
click at [108, 248] on div "Accidental Insurance" at bounding box center [103, 248] width 152 height 15
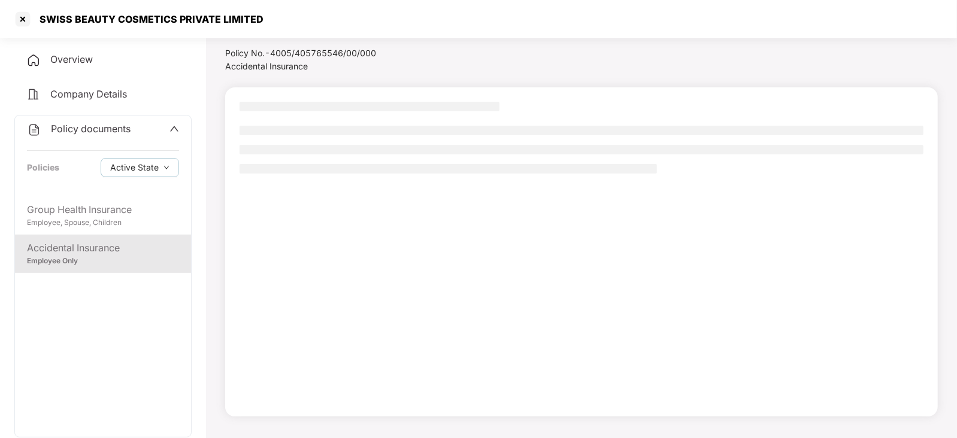
scroll to position [32, 0]
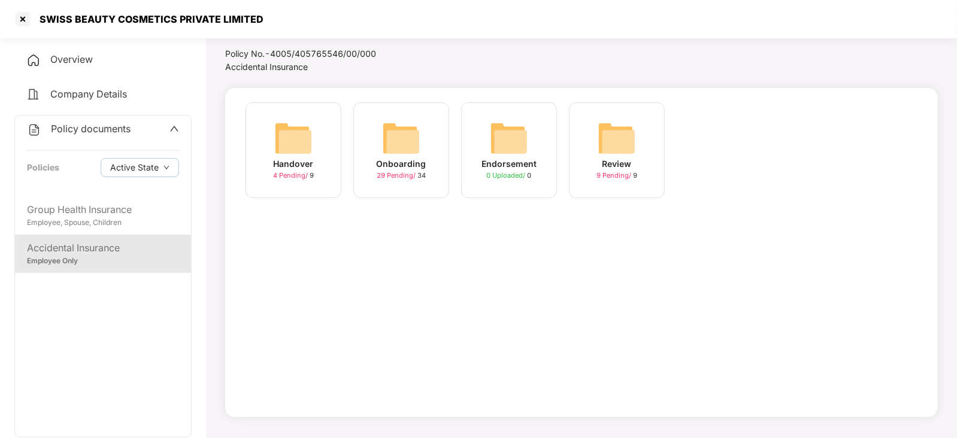
click at [638, 150] on div "Review 9 Pending / 9" at bounding box center [617, 150] width 96 height 96
click at [18, 16] on div at bounding box center [22, 19] width 19 height 19
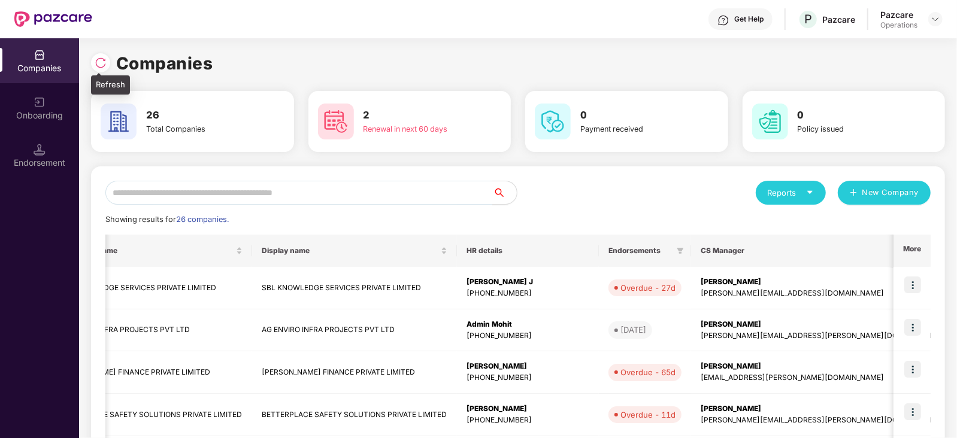
click at [96, 69] on div at bounding box center [100, 62] width 19 height 19
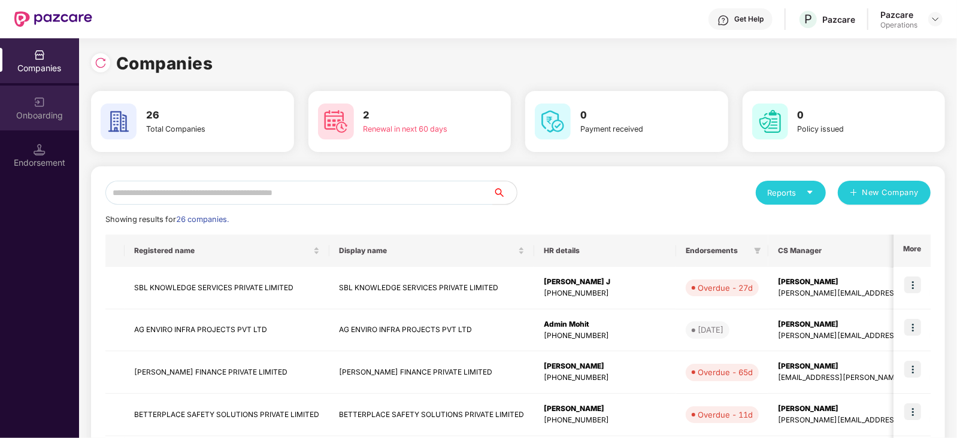
click at [60, 125] on div "Onboarding" at bounding box center [39, 108] width 79 height 45
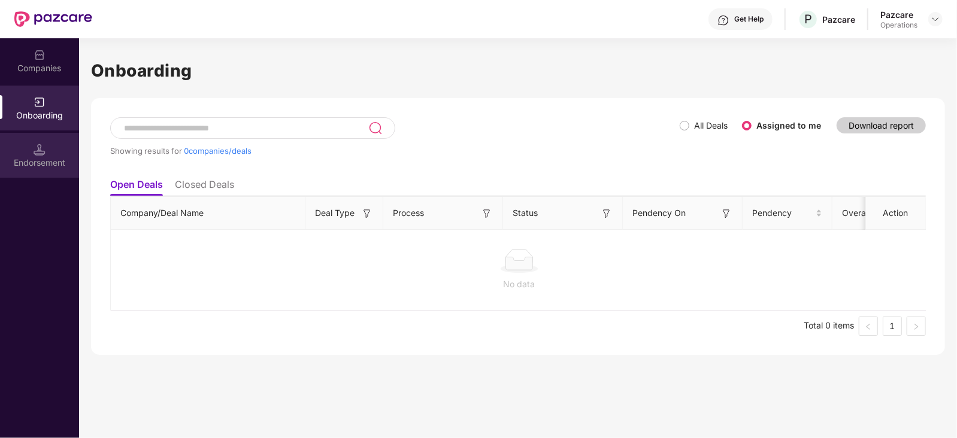
click at [48, 154] on div "Endorsement" at bounding box center [39, 155] width 79 height 45
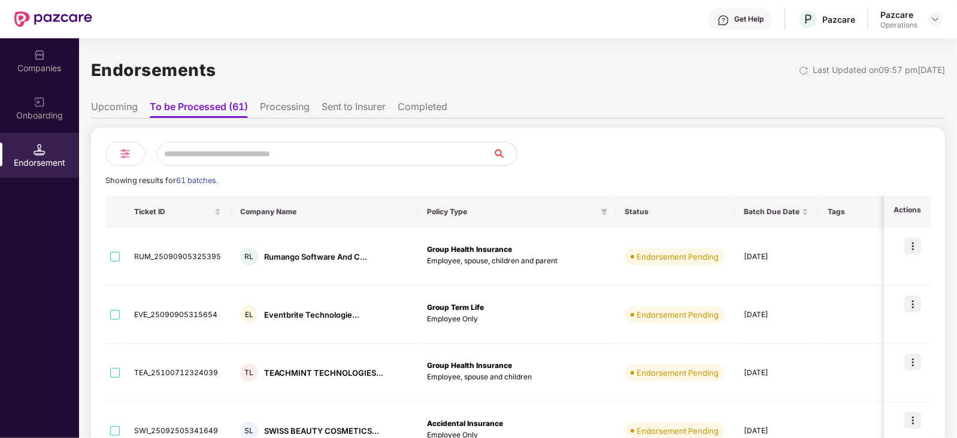
click at [96, 113] on li "Upcoming" at bounding box center [114, 109] width 47 height 17
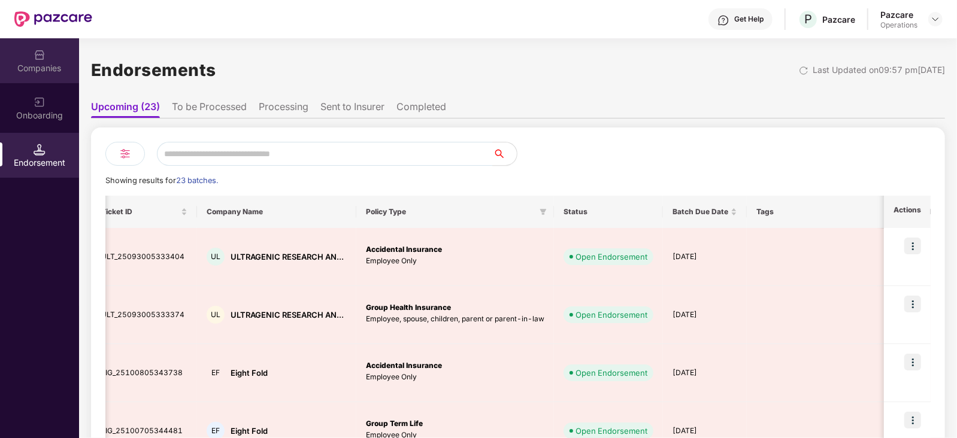
click at [32, 49] on div "Companies" at bounding box center [39, 60] width 79 height 45
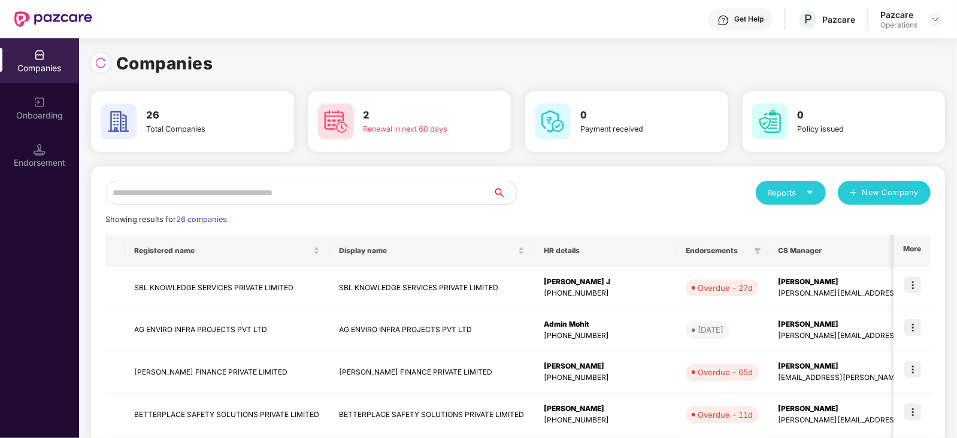
click at [223, 190] on input "text" at bounding box center [298, 193] width 387 height 24
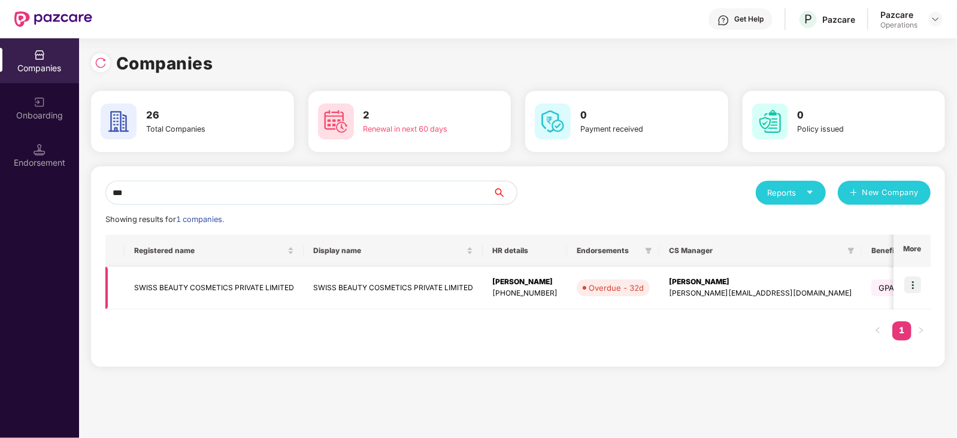
type input "***"
click at [922, 292] on td at bounding box center [911, 288] width 37 height 43
click at [911, 285] on img at bounding box center [912, 285] width 17 height 17
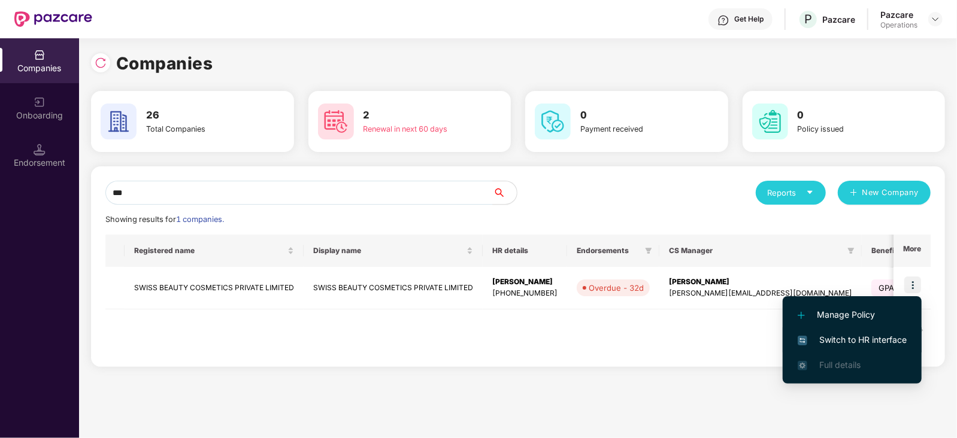
click at [847, 336] on span "Switch to HR interface" at bounding box center [851, 339] width 109 height 13
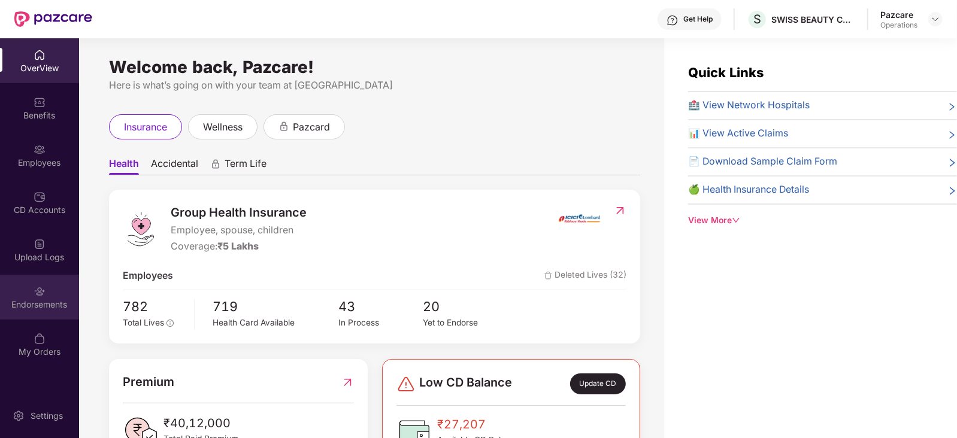
click at [42, 301] on div "Endorsements" at bounding box center [39, 305] width 79 height 12
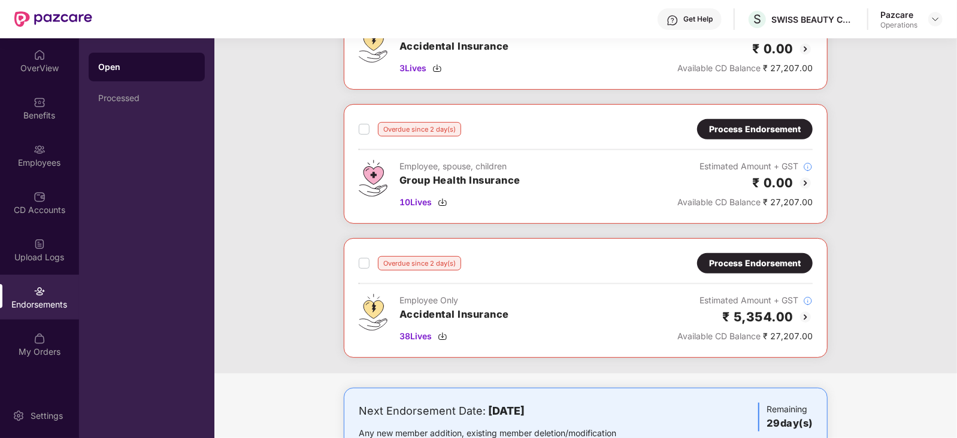
scroll to position [290, 0]
click at [806, 313] on img at bounding box center [805, 317] width 14 height 14
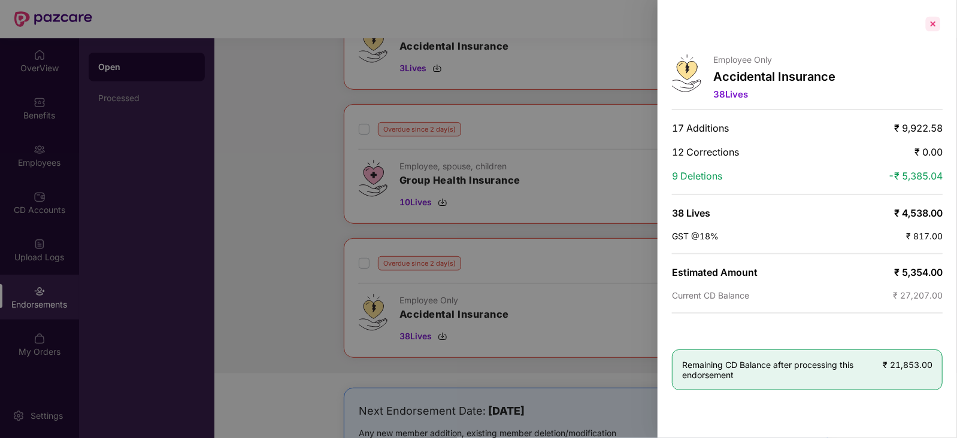
click at [938, 25] on div at bounding box center [932, 23] width 19 height 19
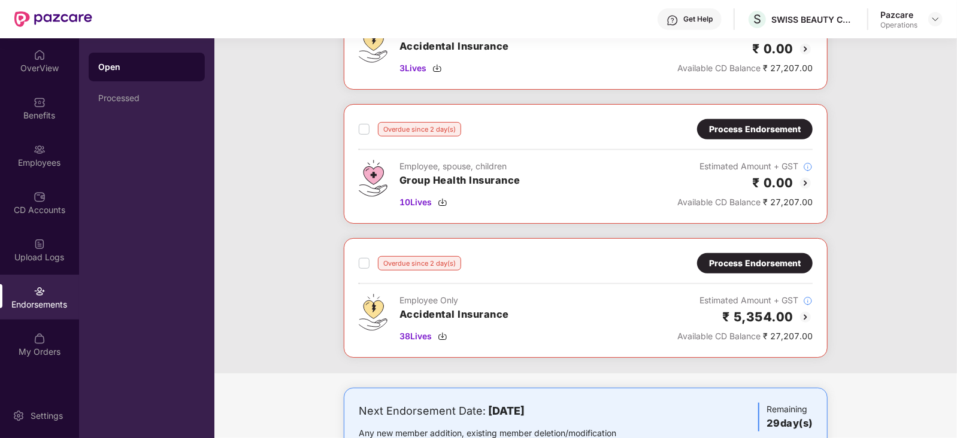
click at [766, 123] on div "Process Endorsement" at bounding box center [755, 129] width 92 height 13
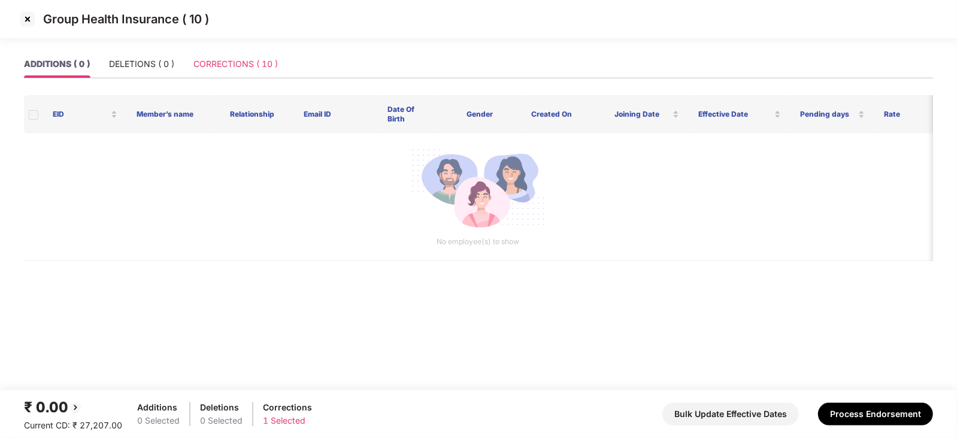
click at [216, 71] on div "CORRECTIONS ( 10 )" at bounding box center [235, 64] width 84 height 28
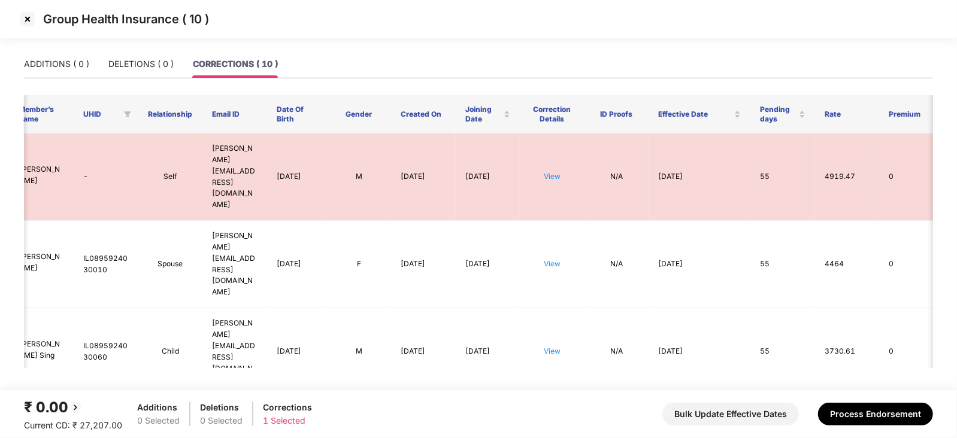
scroll to position [0, 101]
click at [147, 64] on div "DELETIONS ( 0 )" at bounding box center [140, 63] width 65 height 13
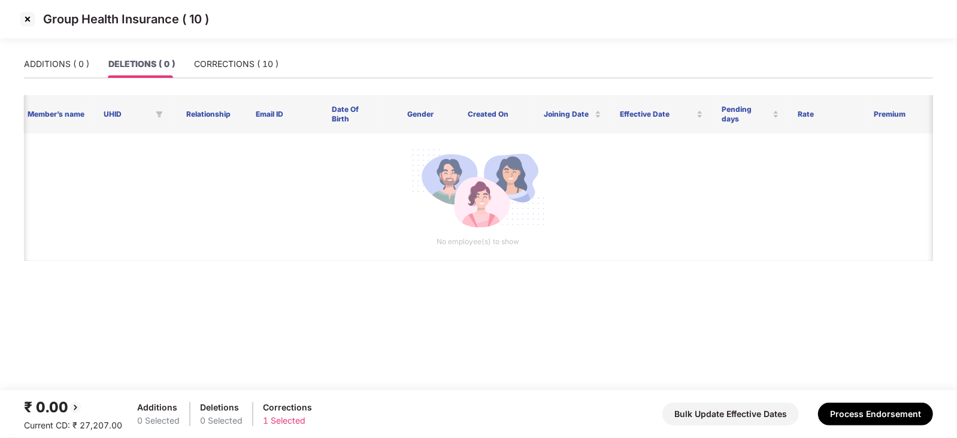
scroll to position [0, 0]
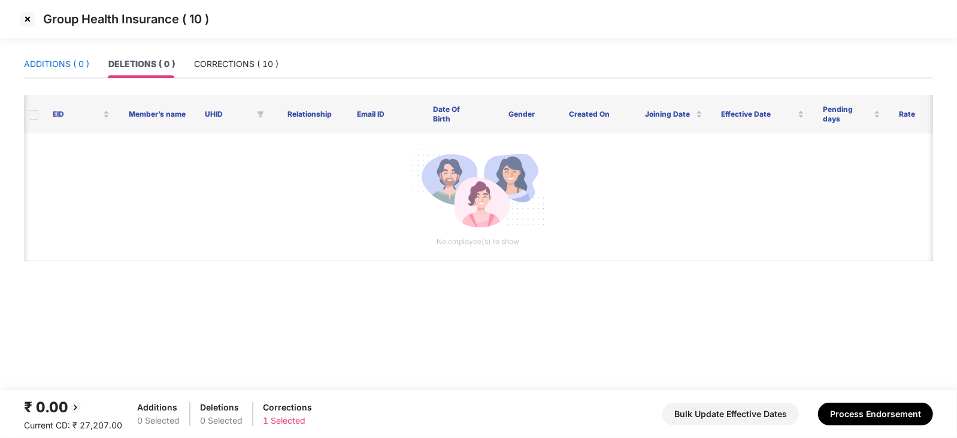
click at [72, 66] on div "ADDITIONS ( 0 )" at bounding box center [56, 63] width 65 height 13
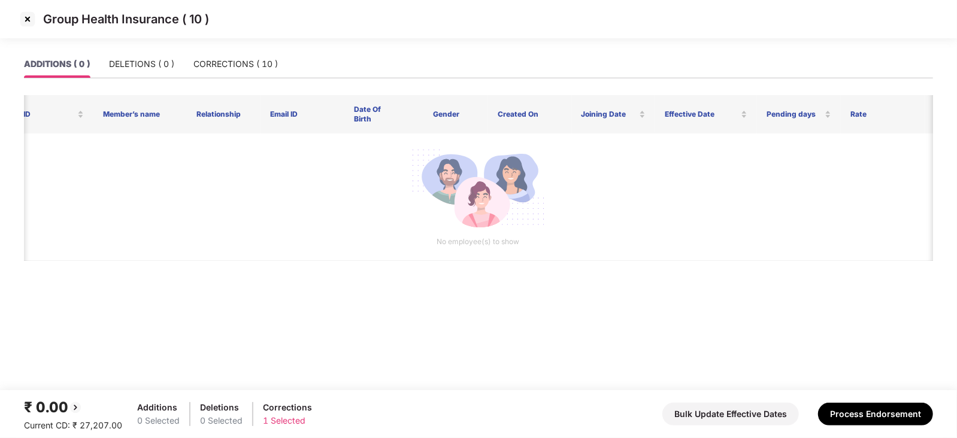
click at [32, 26] on img at bounding box center [27, 19] width 19 height 19
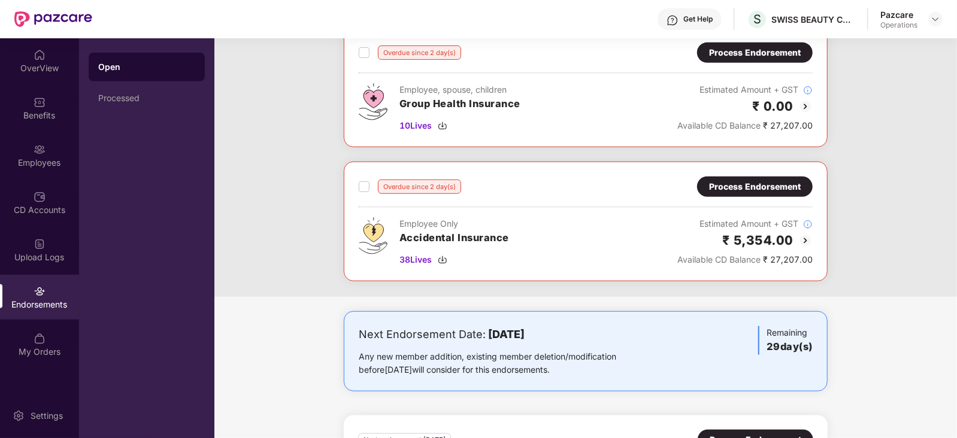
scroll to position [210, 0]
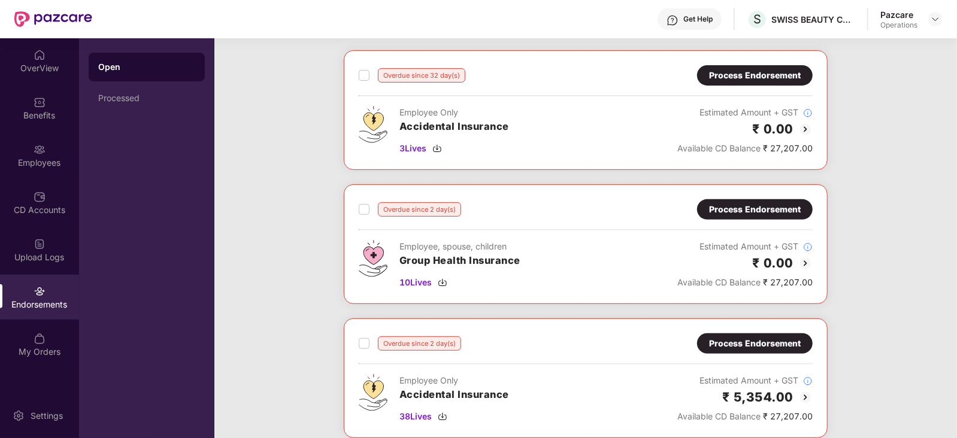
click at [803, 393] on img at bounding box center [805, 397] width 14 height 14
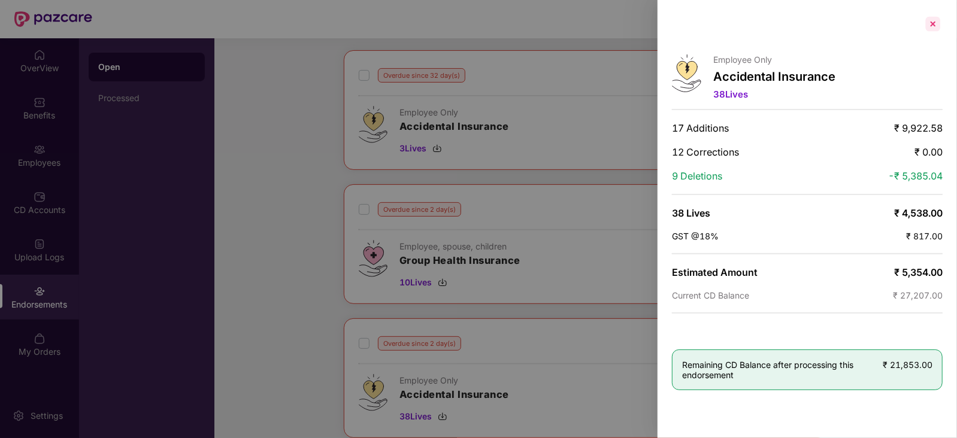
click at [939, 25] on div at bounding box center [932, 23] width 19 height 19
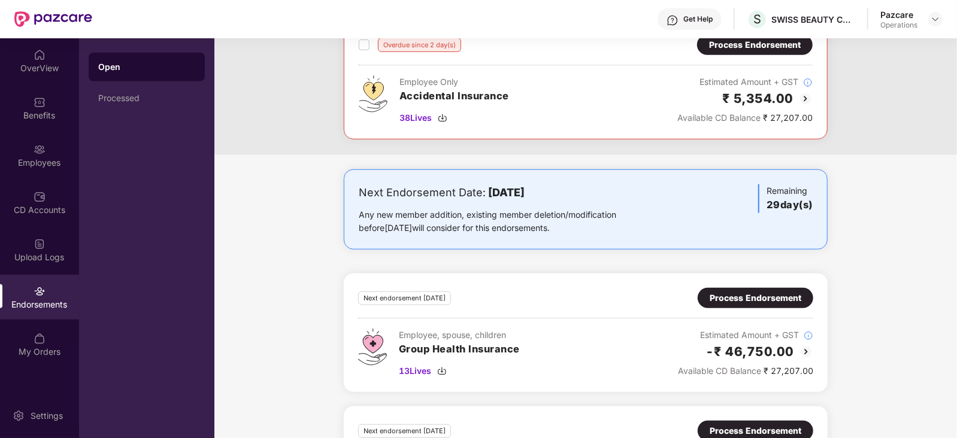
scroll to position [607, 0]
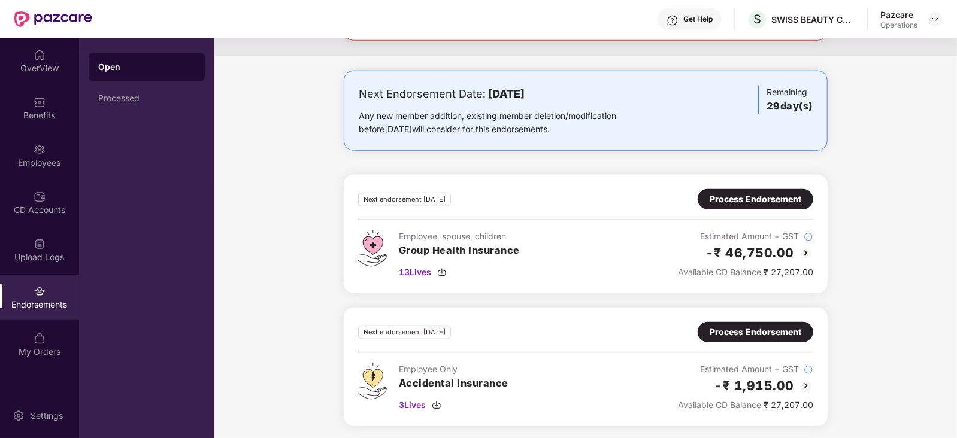
click at [806, 250] on img at bounding box center [806, 253] width 14 height 14
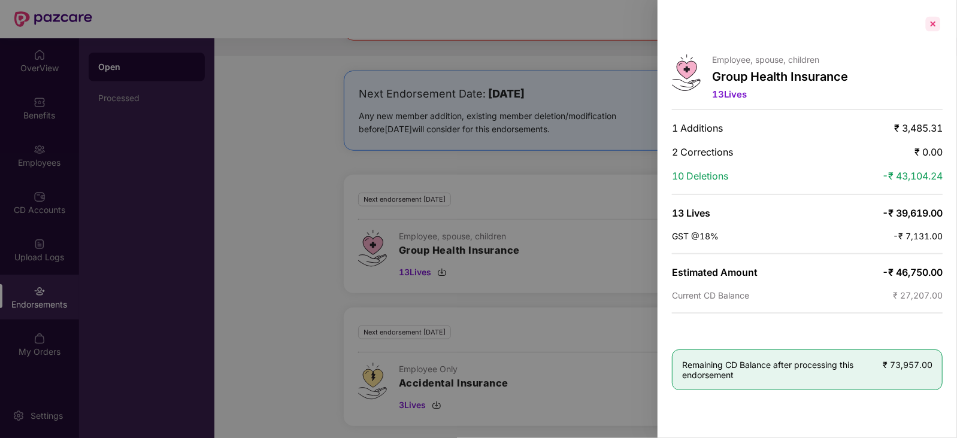
click at [935, 28] on div at bounding box center [932, 23] width 19 height 19
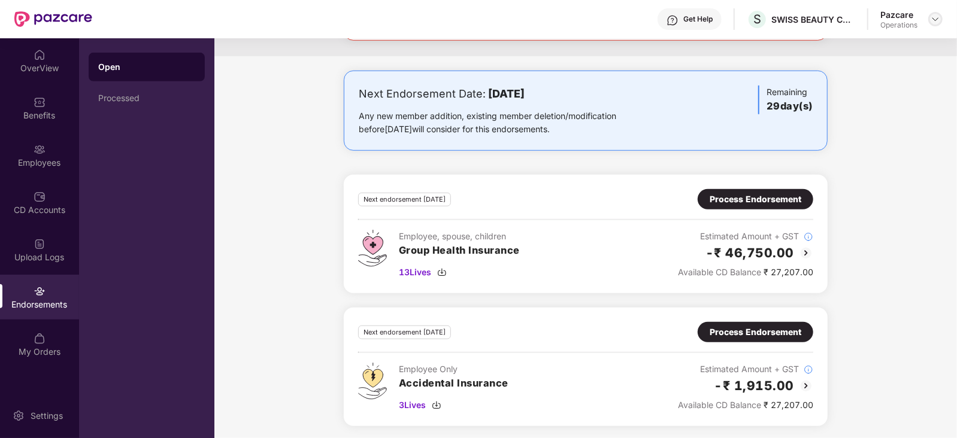
click at [937, 22] on img at bounding box center [935, 19] width 10 height 10
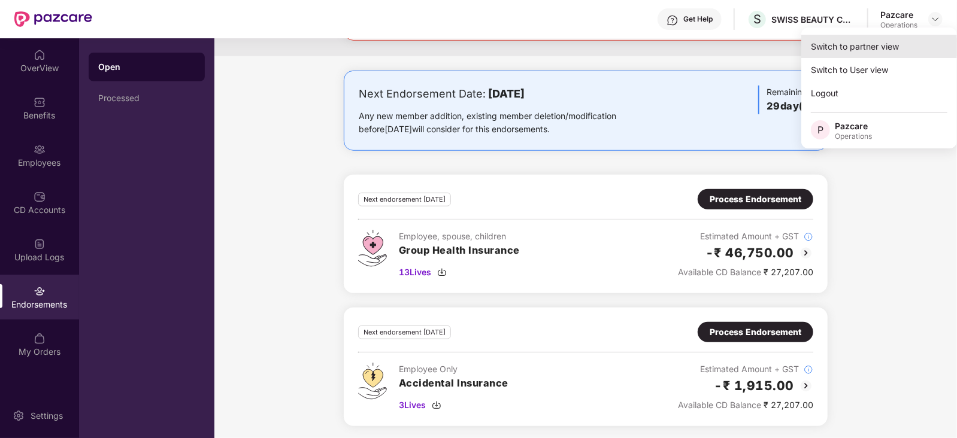
click at [836, 52] on div "Switch to partner view" at bounding box center [879, 46] width 156 height 23
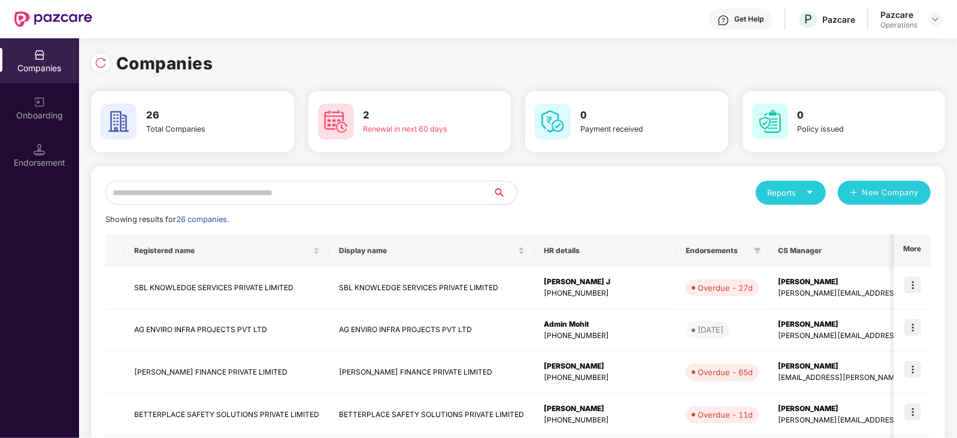
click at [174, 196] on input "text" at bounding box center [298, 193] width 387 height 24
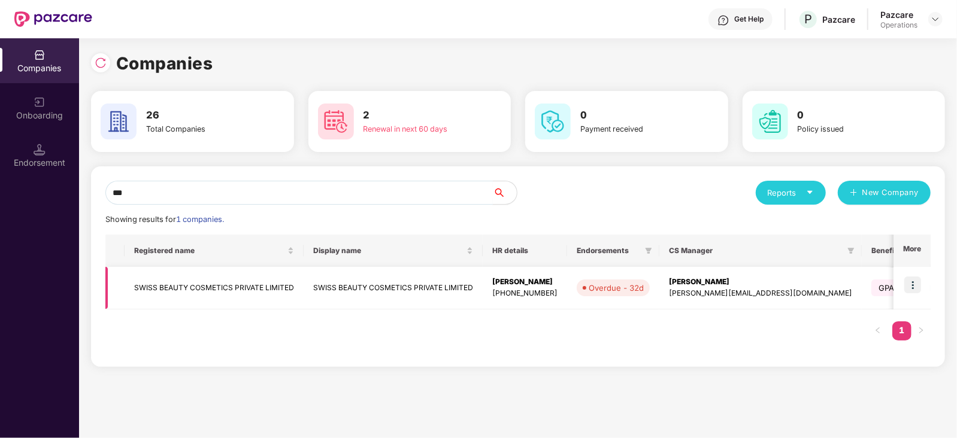
type input "***"
click at [165, 289] on td "SWISS BEAUTY COSMETICS PRIVATE LIMITED" at bounding box center [214, 288] width 179 height 43
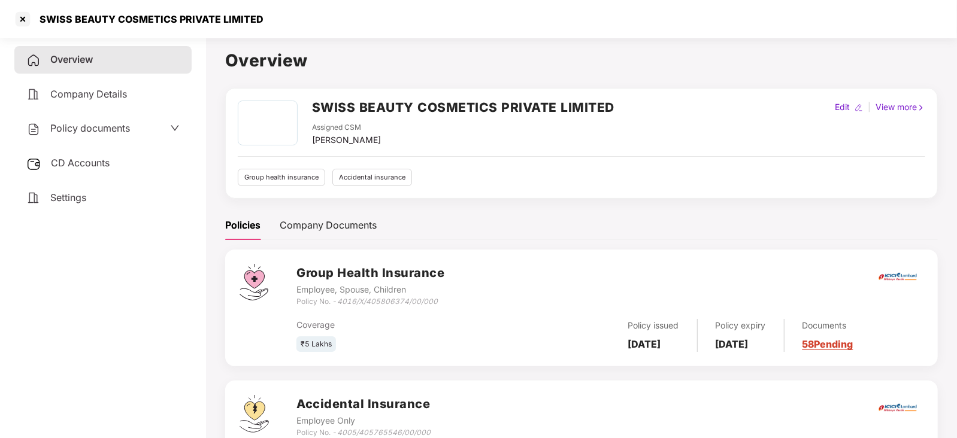
click at [96, 165] on span "CD Accounts" at bounding box center [80, 163] width 59 height 12
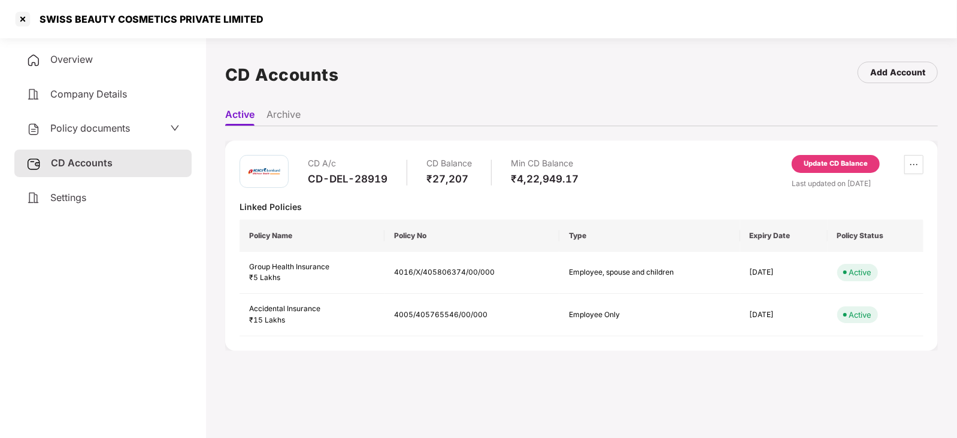
click at [102, 101] on div "Company Details" at bounding box center [102, 95] width 177 height 28
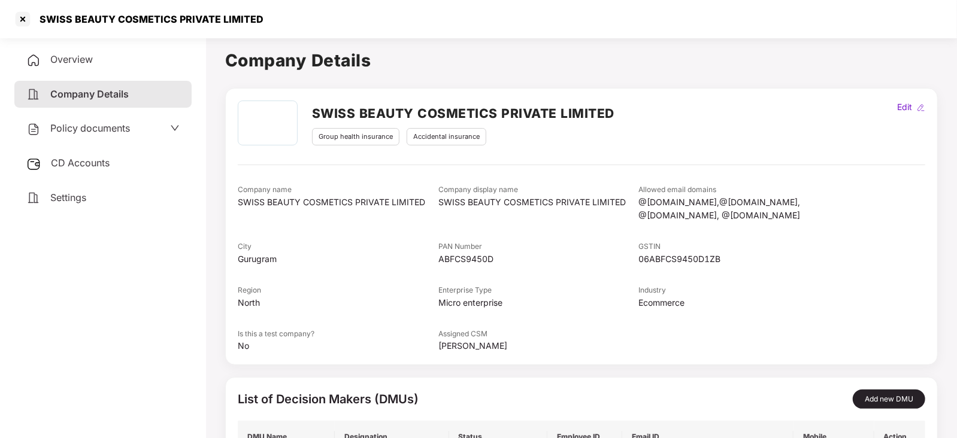
click at [109, 174] on div "CD Accounts" at bounding box center [102, 164] width 177 height 28
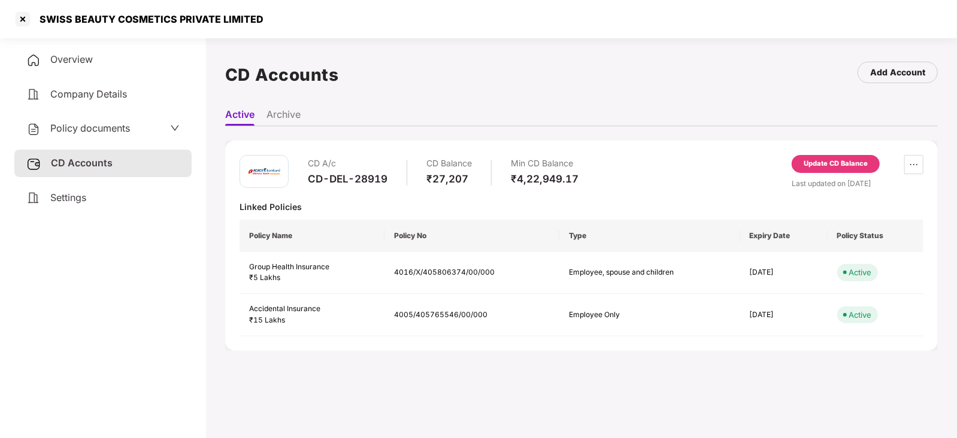
click at [120, 55] on div "Overview" at bounding box center [102, 60] width 177 height 28
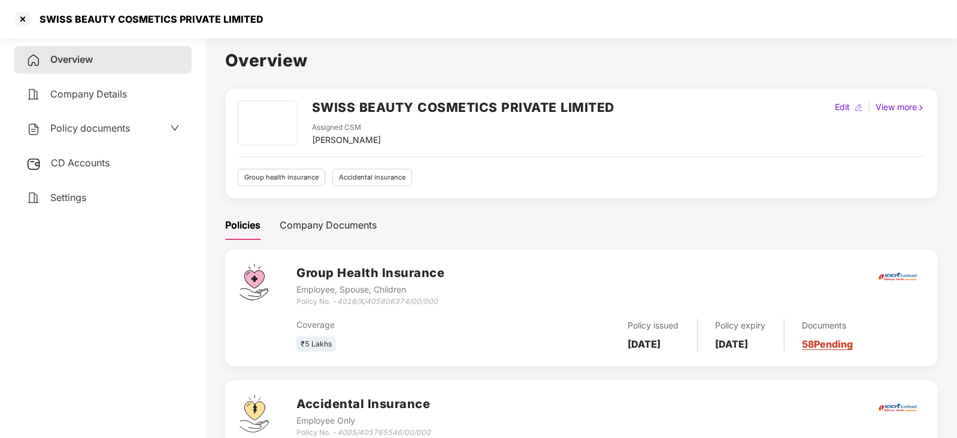
click at [124, 105] on div "Company Details" at bounding box center [102, 95] width 177 height 28
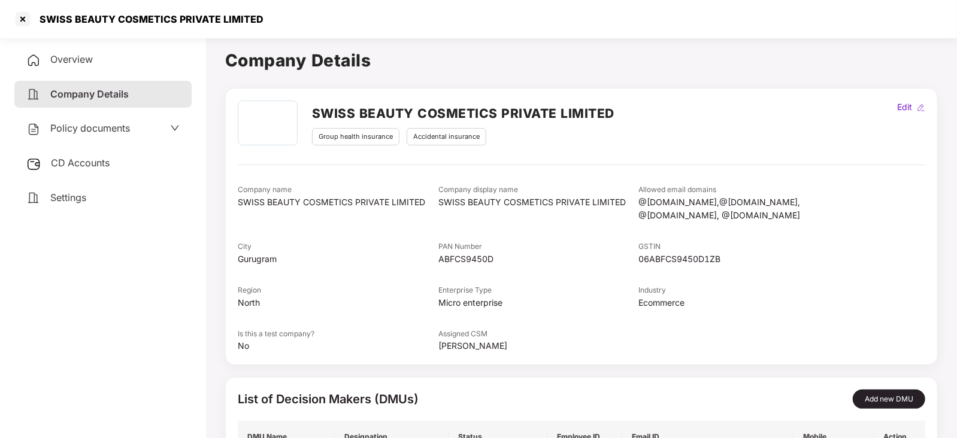
click at [114, 143] on div "Overview Company Details Policy documents CD Accounts Settings" at bounding box center [102, 128] width 177 height 165
click at [172, 124] on icon "down" at bounding box center [175, 128] width 10 height 10
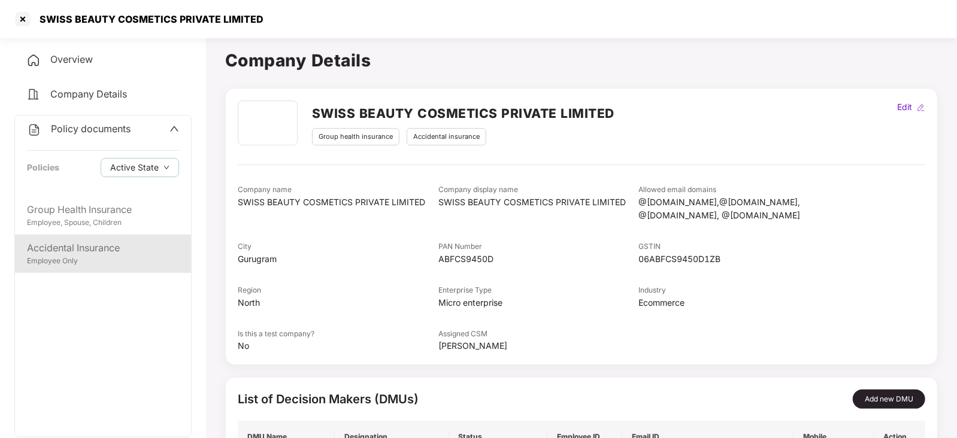
click at [53, 261] on div "Employee Only" at bounding box center [103, 261] width 152 height 11
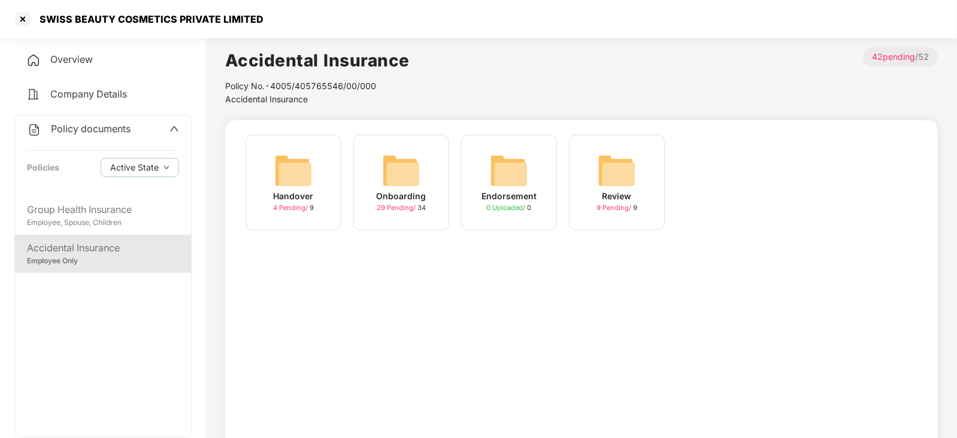
click at [426, 195] on div "Onboarding 29 Pending / 34" at bounding box center [401, 183] width 96 height 96
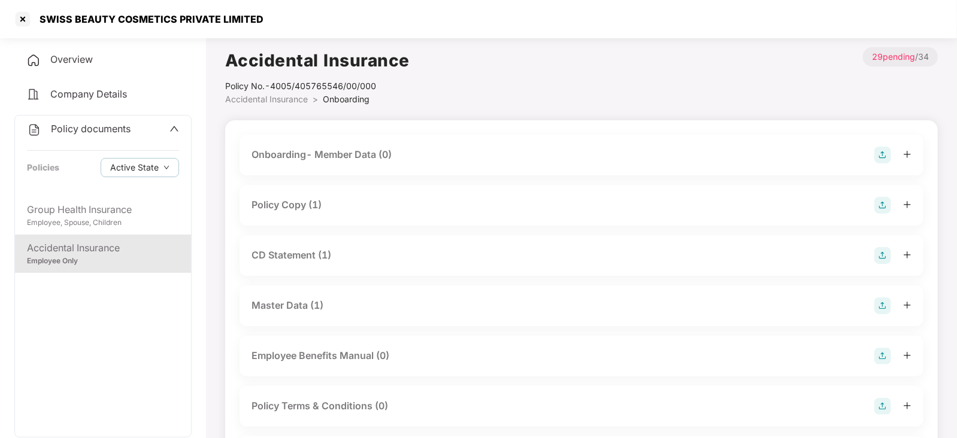
click at [366, 208] on div "Policy Copy (1)" at bounding box center [581, 205] width 660 height 17
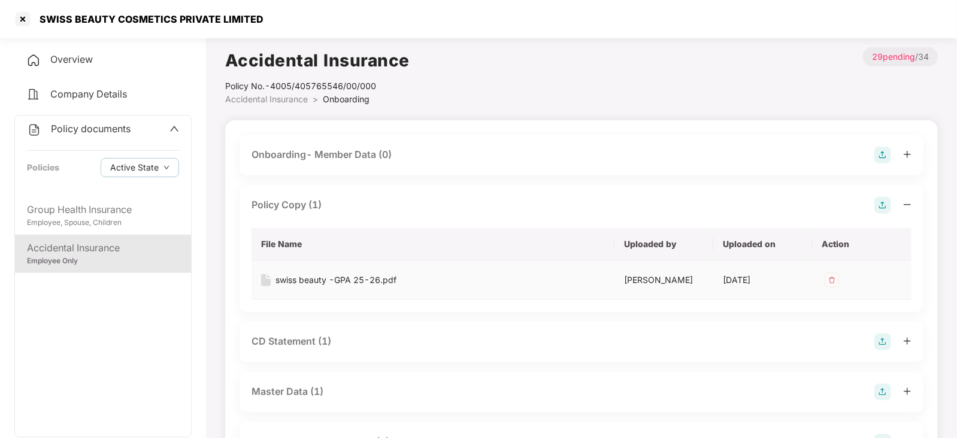
click at [337, 277] on div "swiss beauty -GPA 25-26.pdf" at bounding box center [335, 280] width 121 height 13
click at [280, 344] on div "CD Statement (1)" at bounding box center [291, 341] width 80 height 15
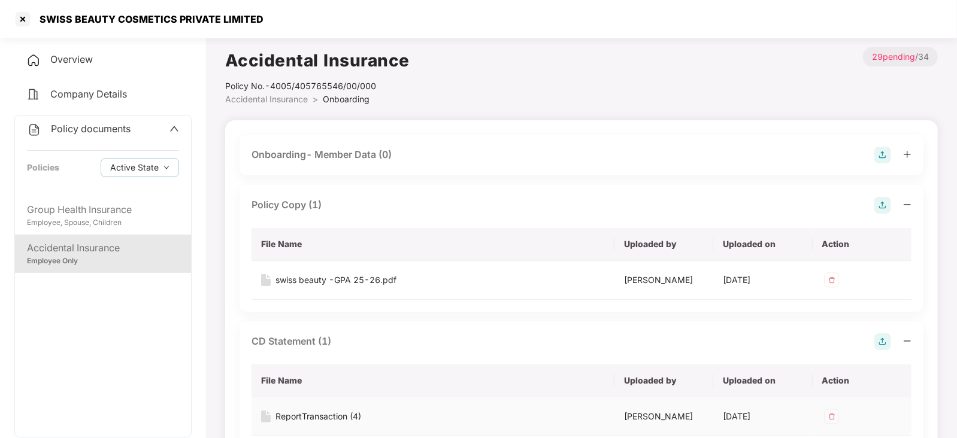
click at [322, 413] on div "ReportTransaction (4)" at bounding box center [318, 416] width 86 height 13
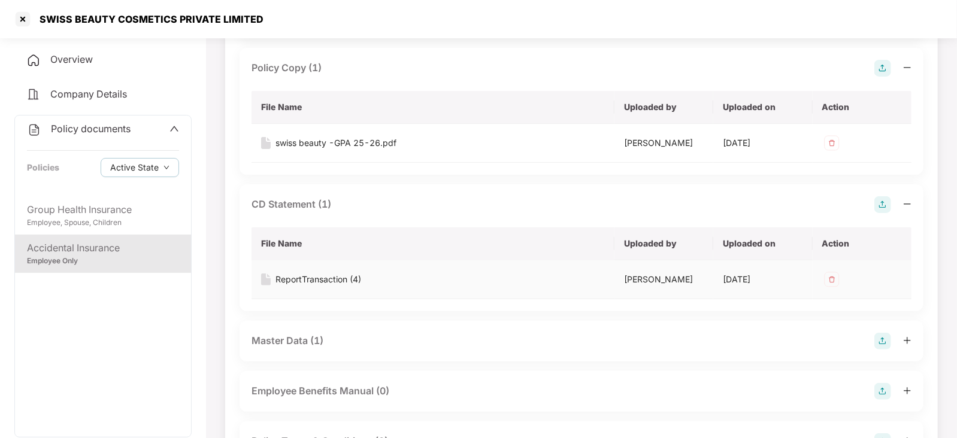
scroll to position [239, 0]
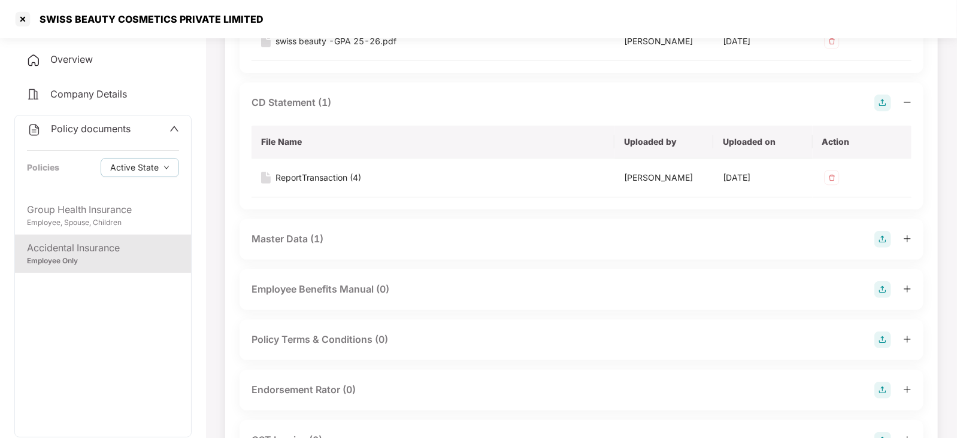
click at [354, 236] on div "Master Data (1)" at bounding box center [581, 239] width 660 height 17
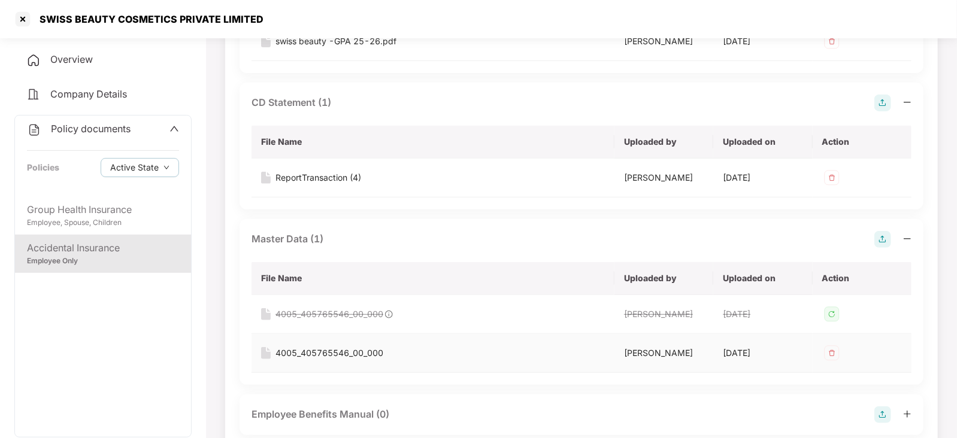
click at [313, 357] on div "4005_405765546_00_000" at bounding box center [329, 353] width 108 height 13
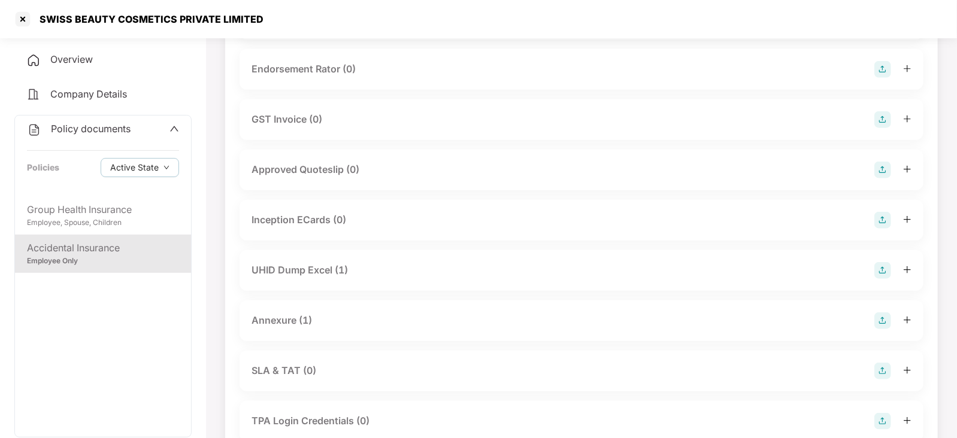
scroll to position [686, 0]
click at [378, 272] on div "UHID Dump Excel (1)" at bounding box center [581, 270] width 660 height 17
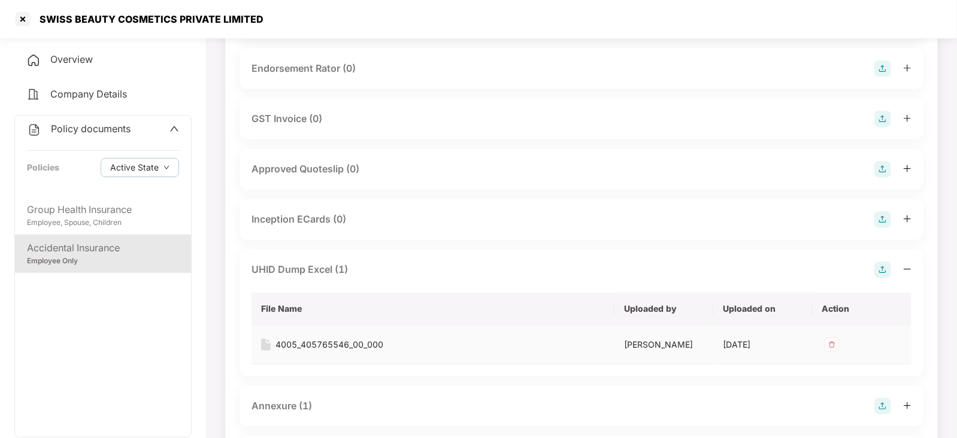
click at [303, 342] on div "4005_405765546_00_000" at bounding box center [329, 344] width 108 height 13
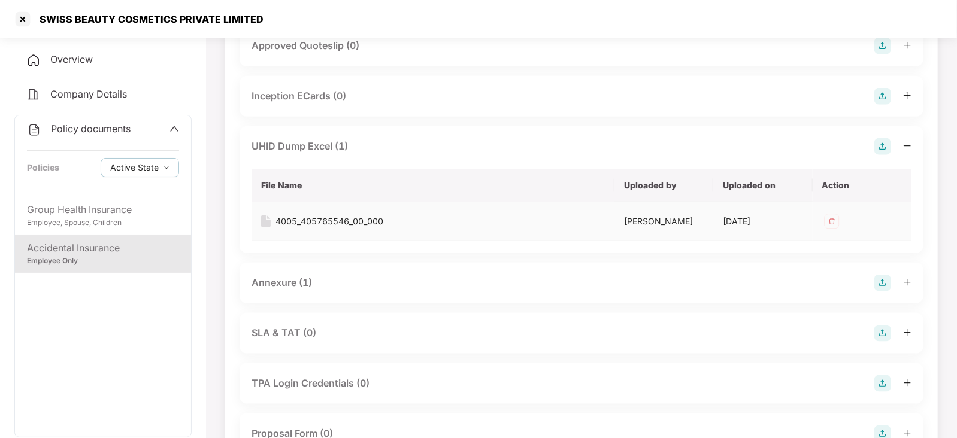
scroll to position [812, 0]
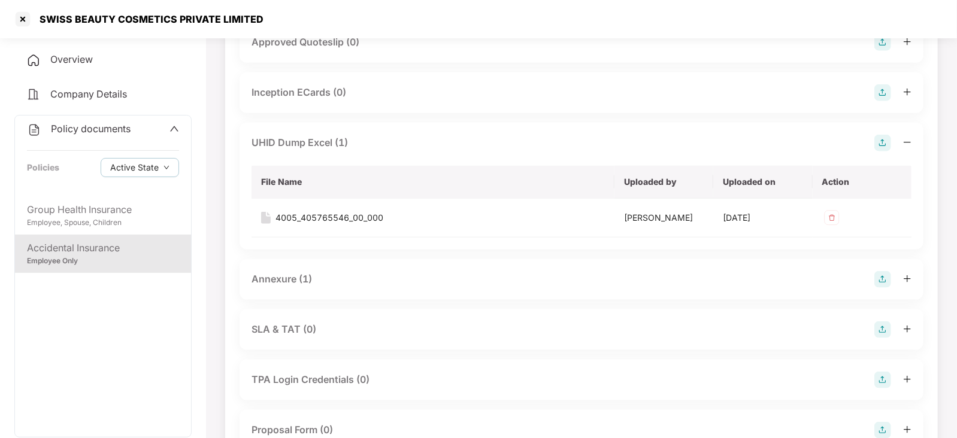
click at [382, 286] on div "Annexure (1)" at bounding box center [581, 279] width 684 height 41
click at [366, 280] on div "Annexure (1)" at bounding box center [581, 279] width 660 height 17
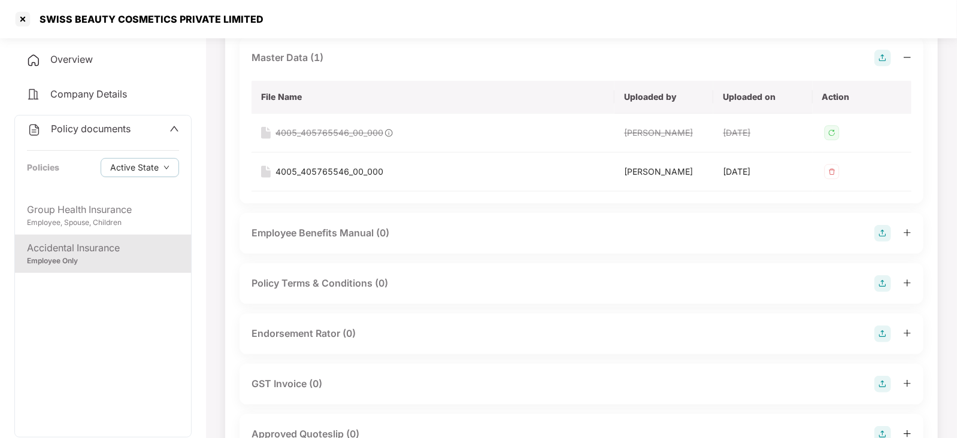
scroll to position [420, 0]
click at [341, 172] on div "4005_405765546_00_000" at bounding box center [329, 172] width 108 height 13
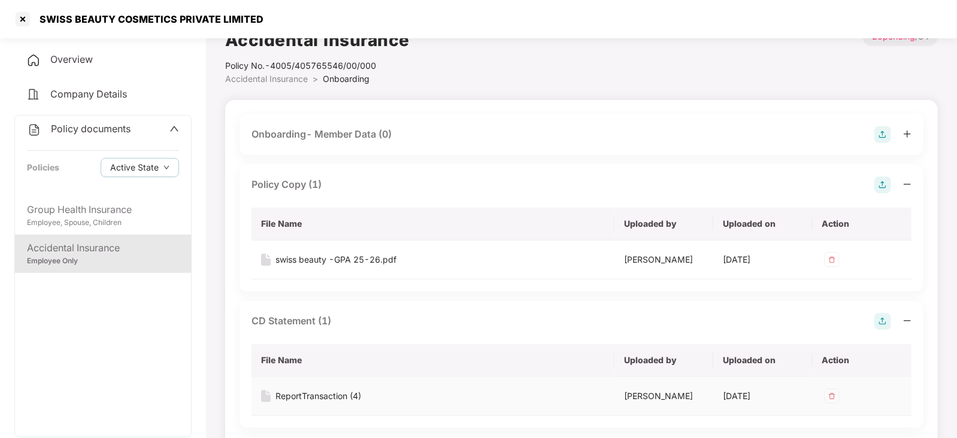
scroll to position [0, 0]
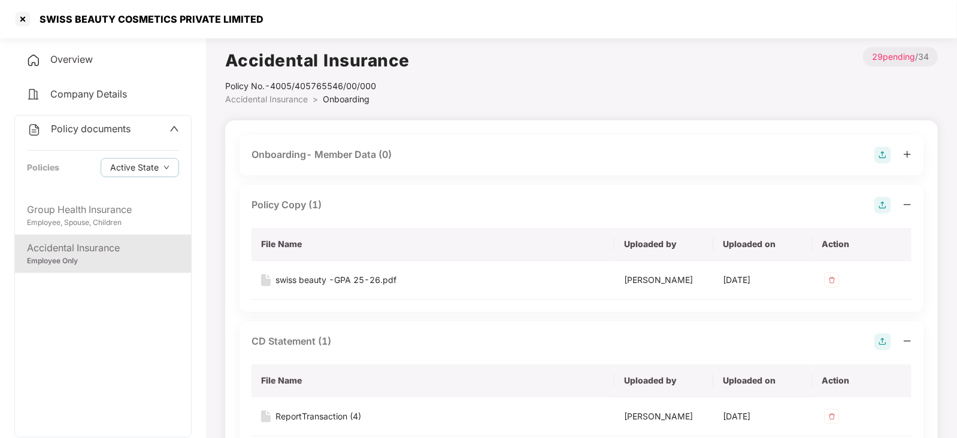
click at [302, 204] on div "Policy Copy (1)" at bounding box center [286, 205] width 70 height 15
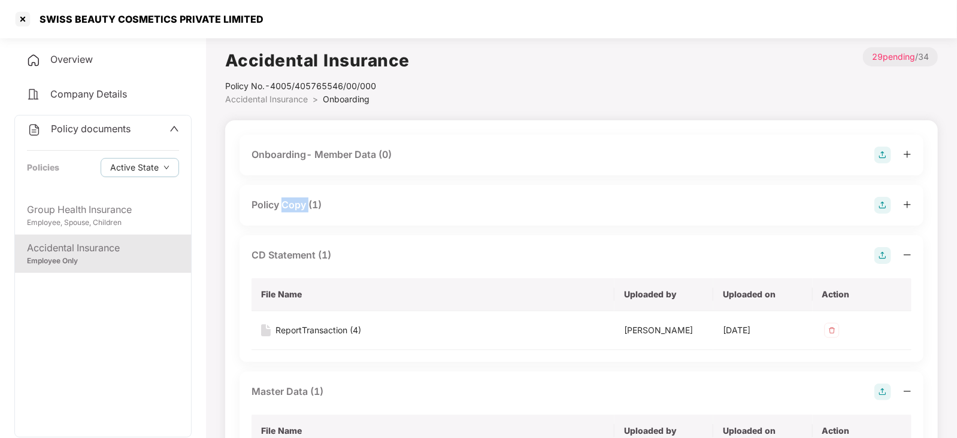
click at [302, 204] on div "Policy Copy (1)" at bounding box center [286, 205] width 70 height 15
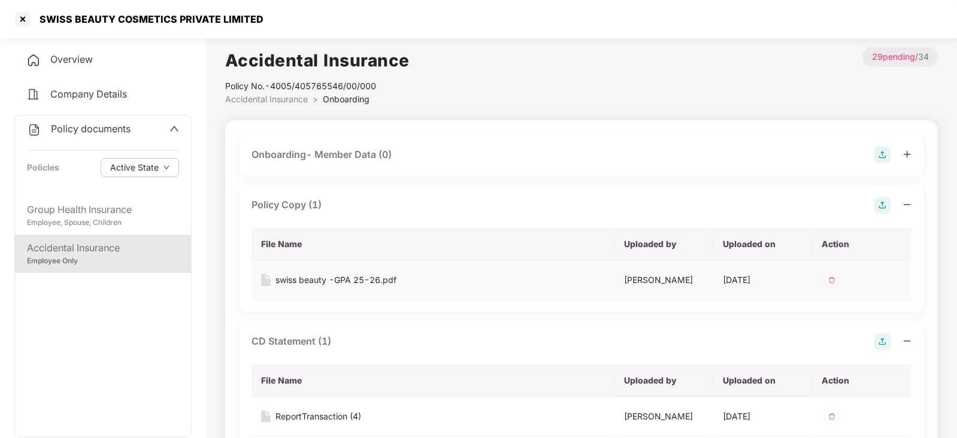
click at [326, 283] on div "swiss beauty -GPA 25-26.pdf" at bounding box center [335, 280] width 121 height 13
click at [16, 17] on div "SWISS BEAUTY COSMETICS PRIVATE LIMITED" at bounding box center [478, 19] width 957 height 38
click at [16, 17] on div at bounding box center [22, 19] width 19 height 19
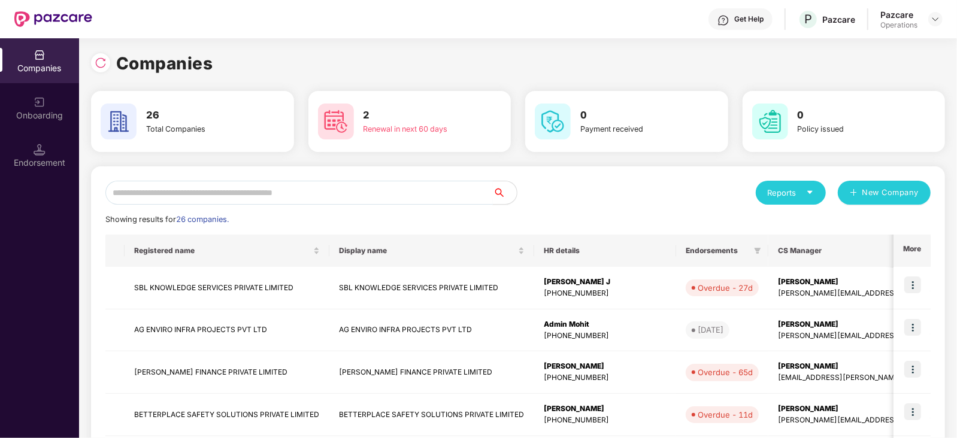
click at [269, 198] on input "text" at bounding box center [298, 193] width 387 height 24
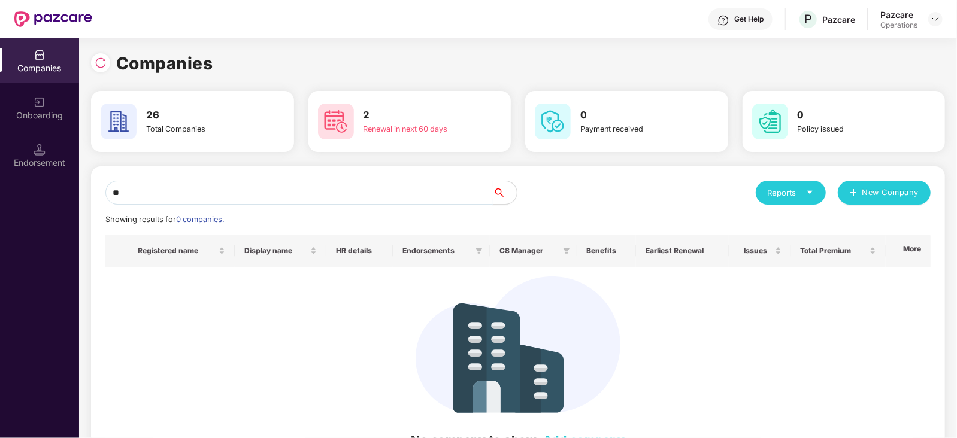
type input "*"
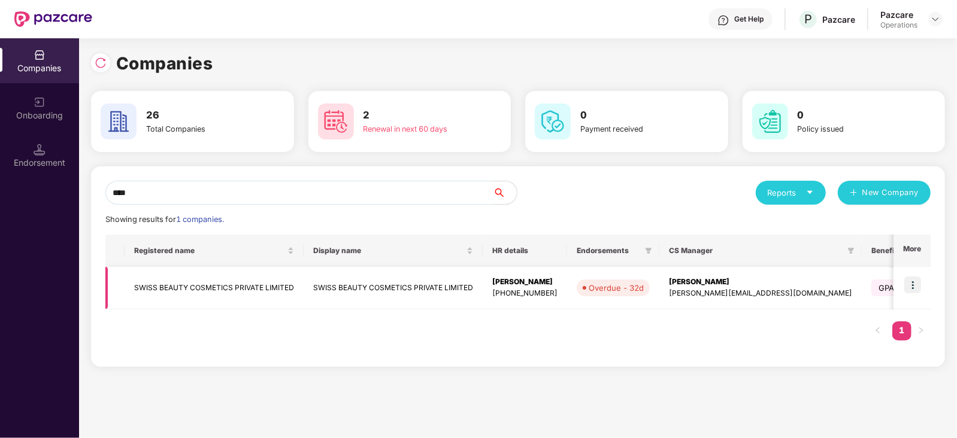
type input "****"
click at [919, 286] on img at bounding box center [912, 285] width 17 height 17
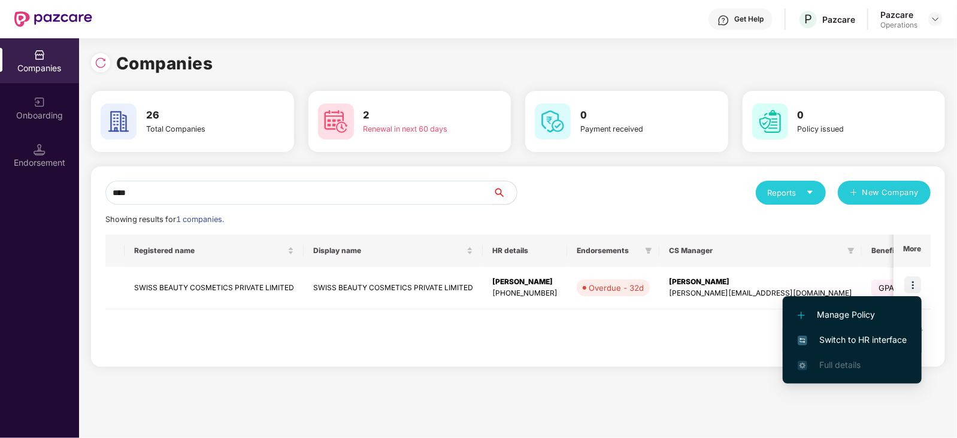
click at [850, 333] on span "Switch to HR interface" at bounding box center [851, 339] width 109 height 13
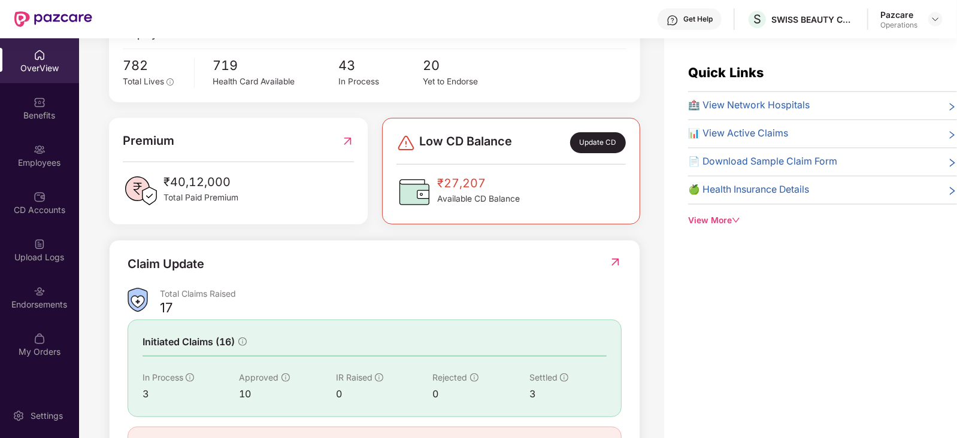
scroll to position [193, 0]
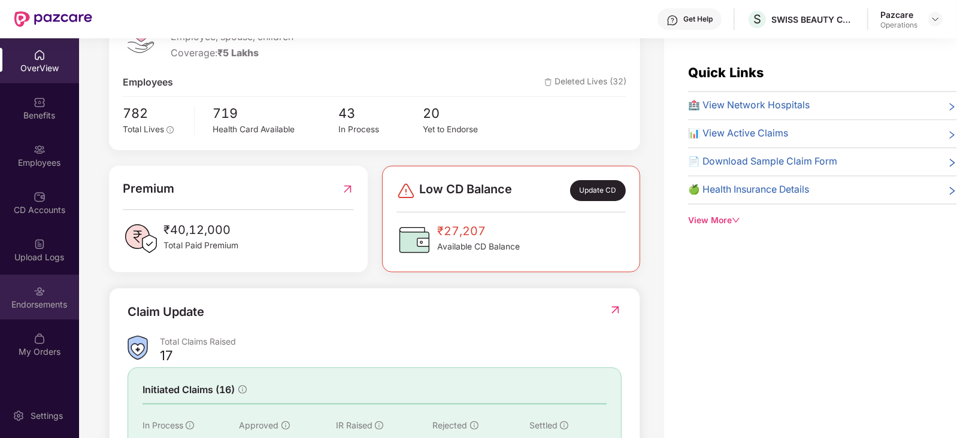
click at [28, 299] on div "Endorsements" at bounding box center [39, 305] width 79 height 12
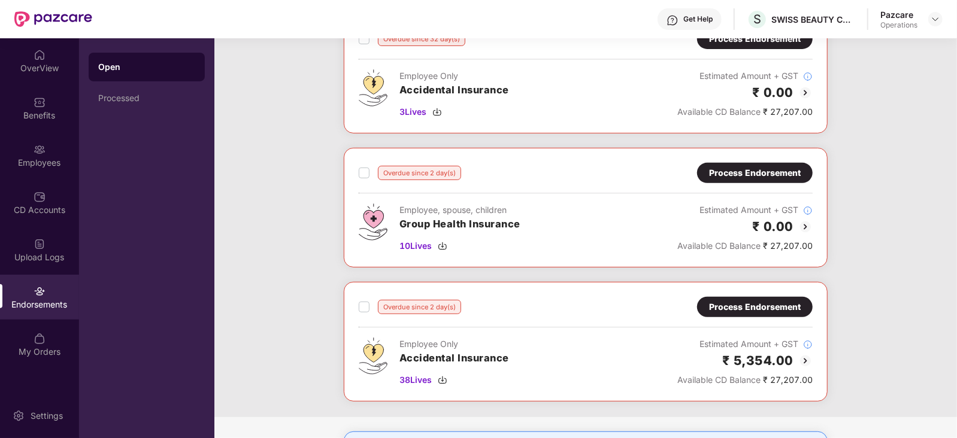
scroll to position [247, 0]
click at [444, 108] on div "3 Lives" at bounding box center [454, 111] width 110 height 13
click at [442, 108] on img at bounding box center [437, 112] width 10 height 10
click at [447, 377] on img at bounding box center [443, 380] width 10 height 10
